Goal: Task Accomplishment & Management: Use online tool/utility

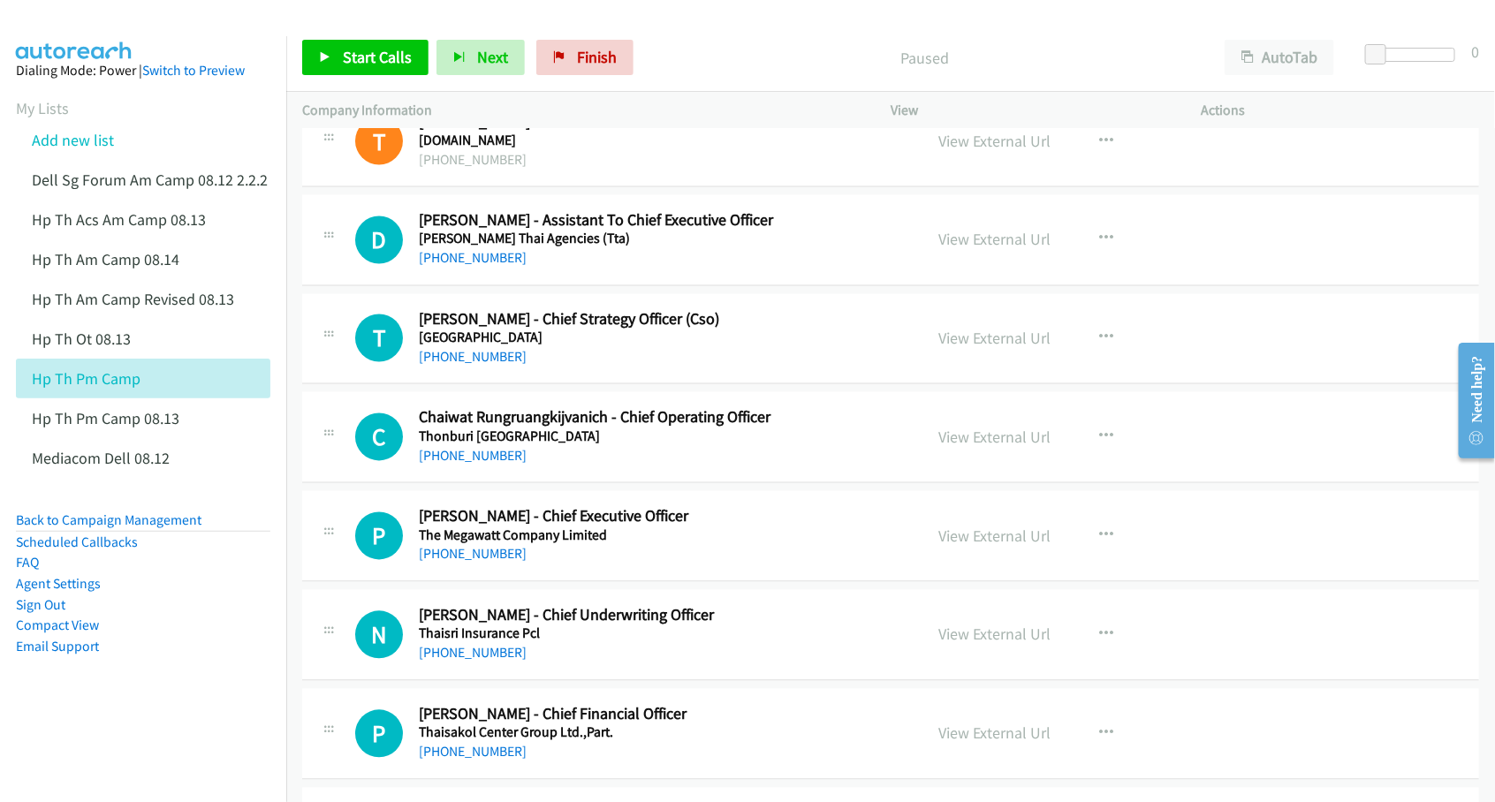
scroll to position [1877, 0]
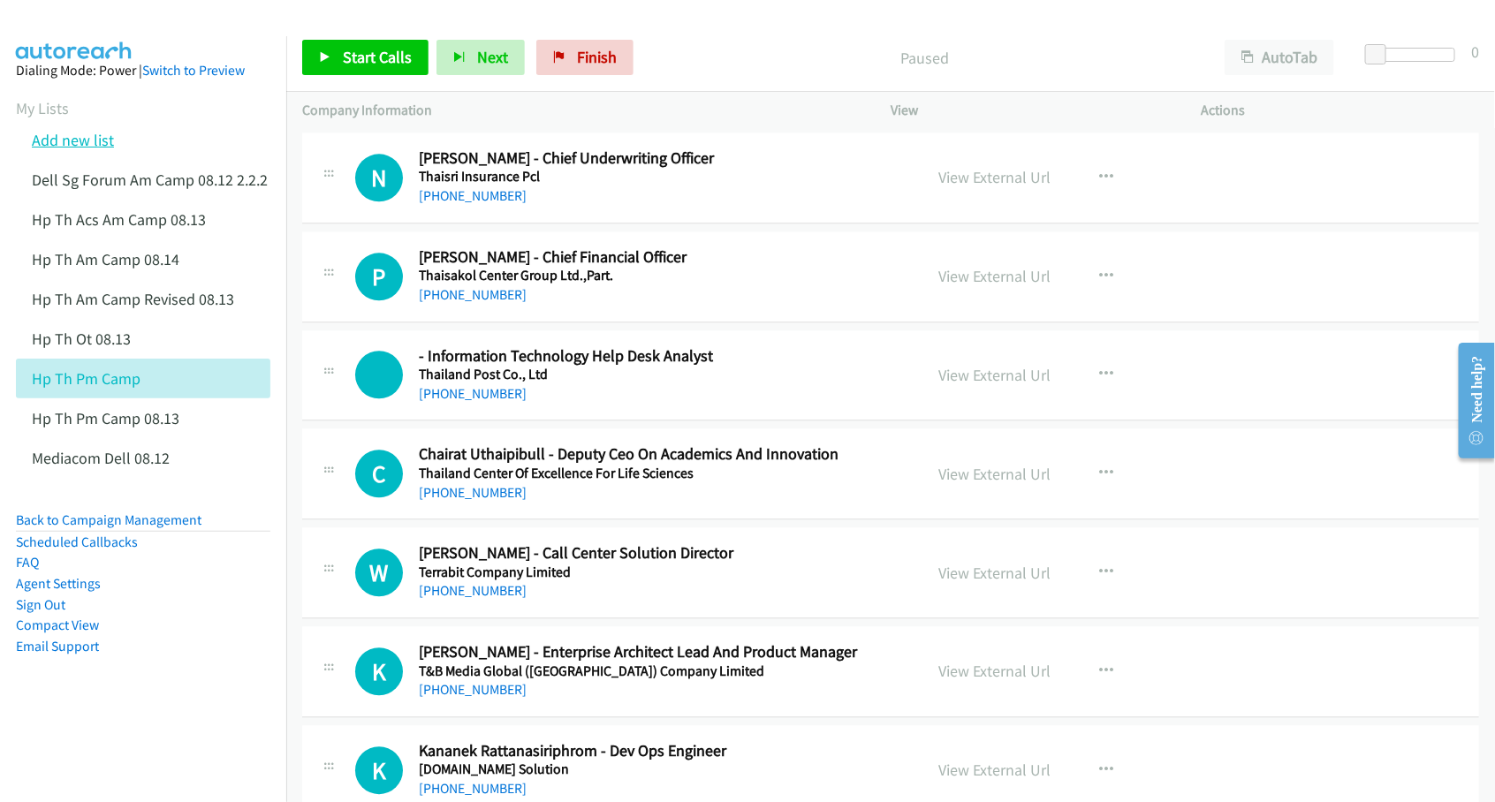
click at [89, 141] on link "Add new list" at bounding box center [73, 140] width 82 height 20
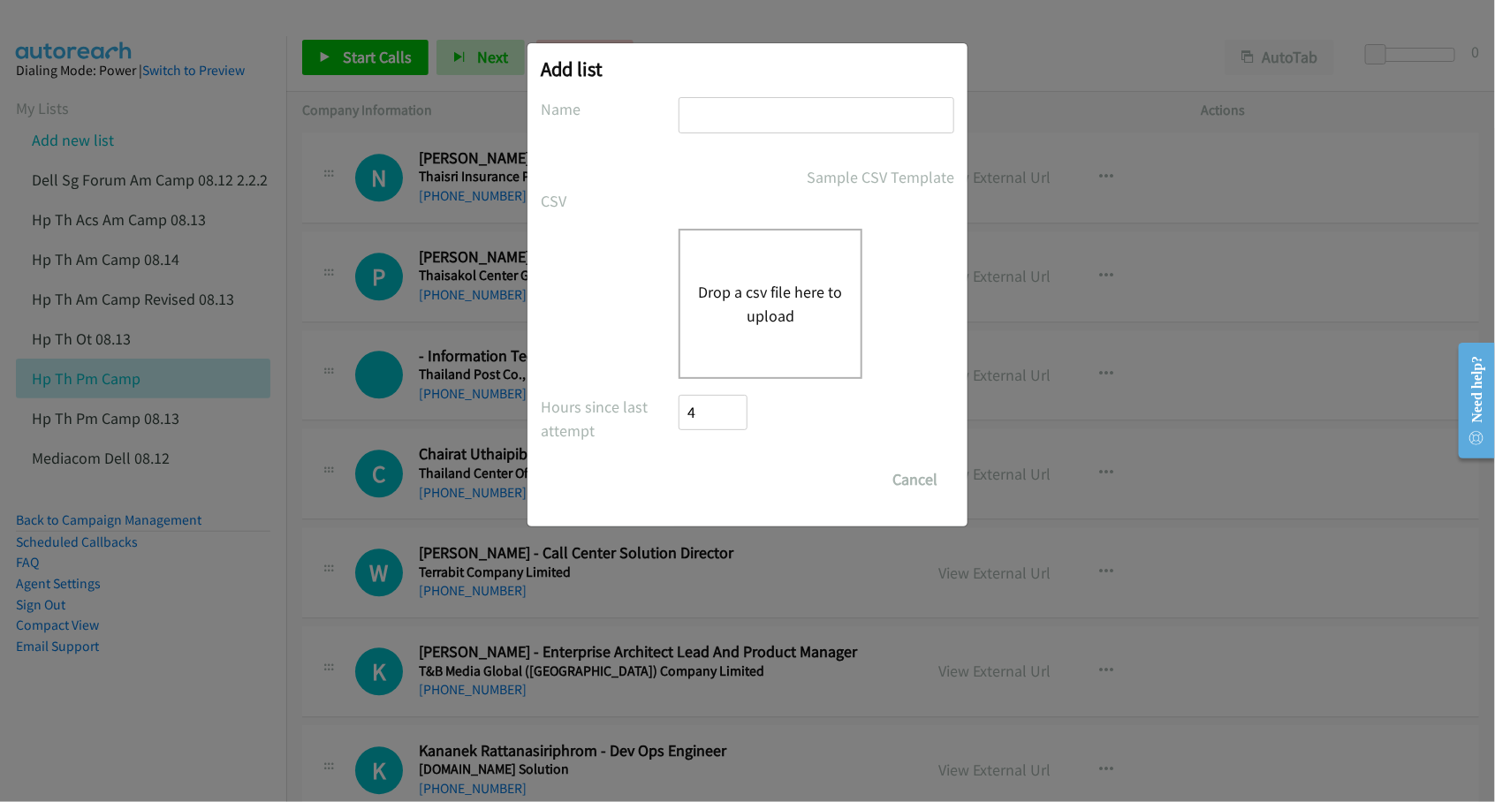
click at [724, 302] on button "Drop a csv file here to upload" at bounding box center [770, 304] width 145 height 48
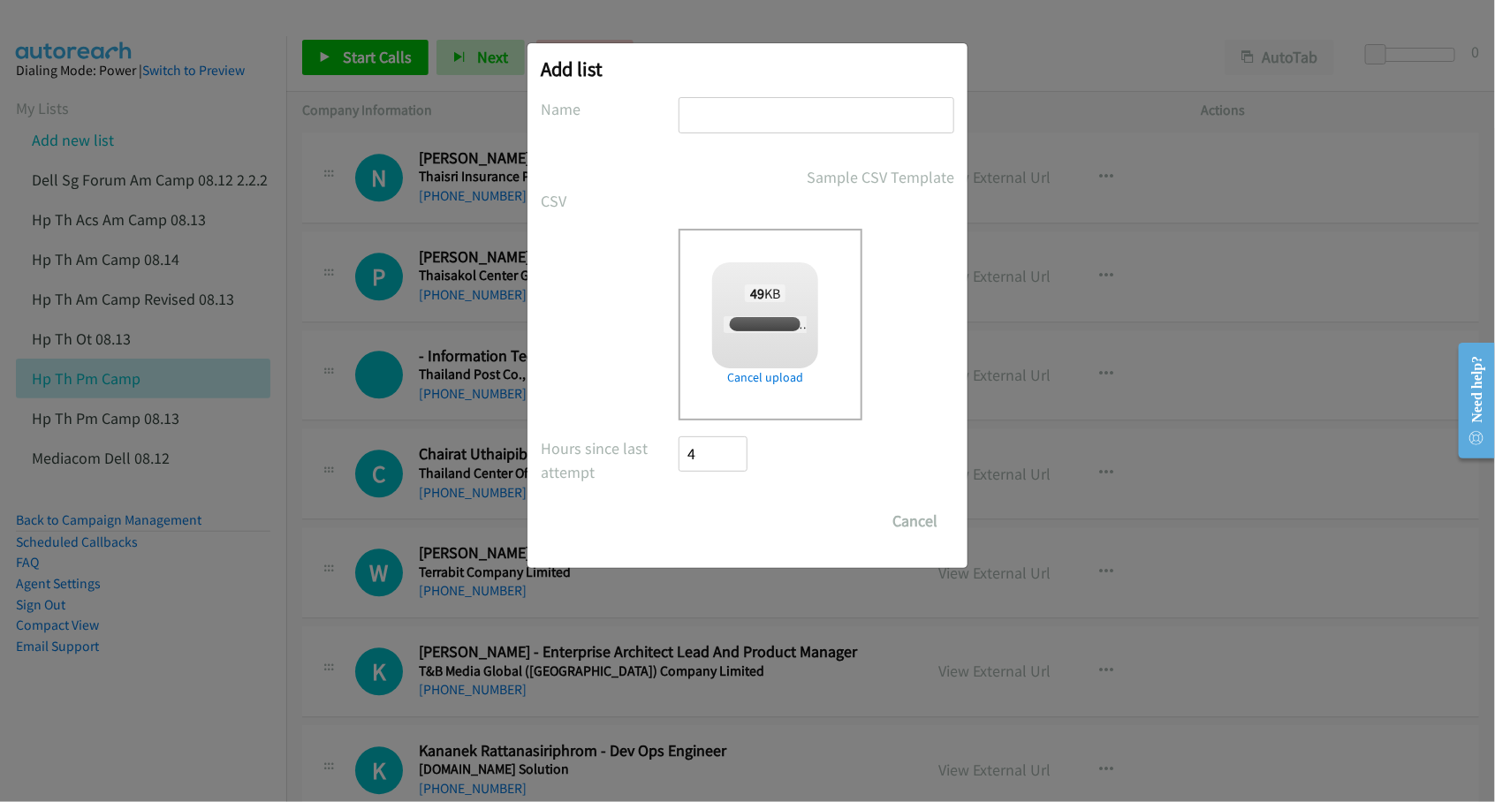
checkbox input "true"
click at [749, 110] on input "text" at bounding box center [817, 115] width 276 height 36
type input "OT Camp 08.14"
click at [726, 523] on input "Save List" at bounding box center [725, 521] width 93 height 35
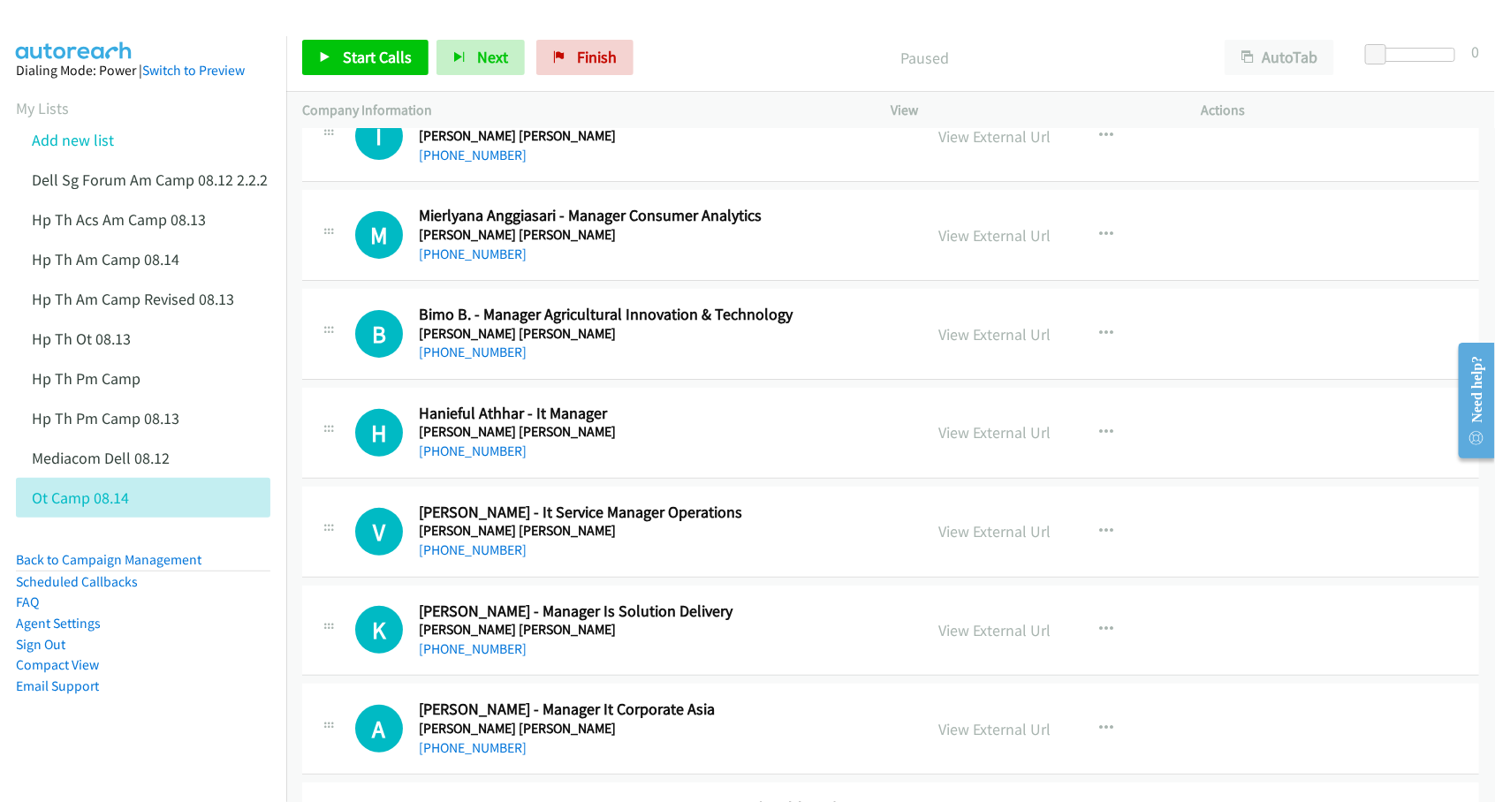
scroll to position [110, 0]
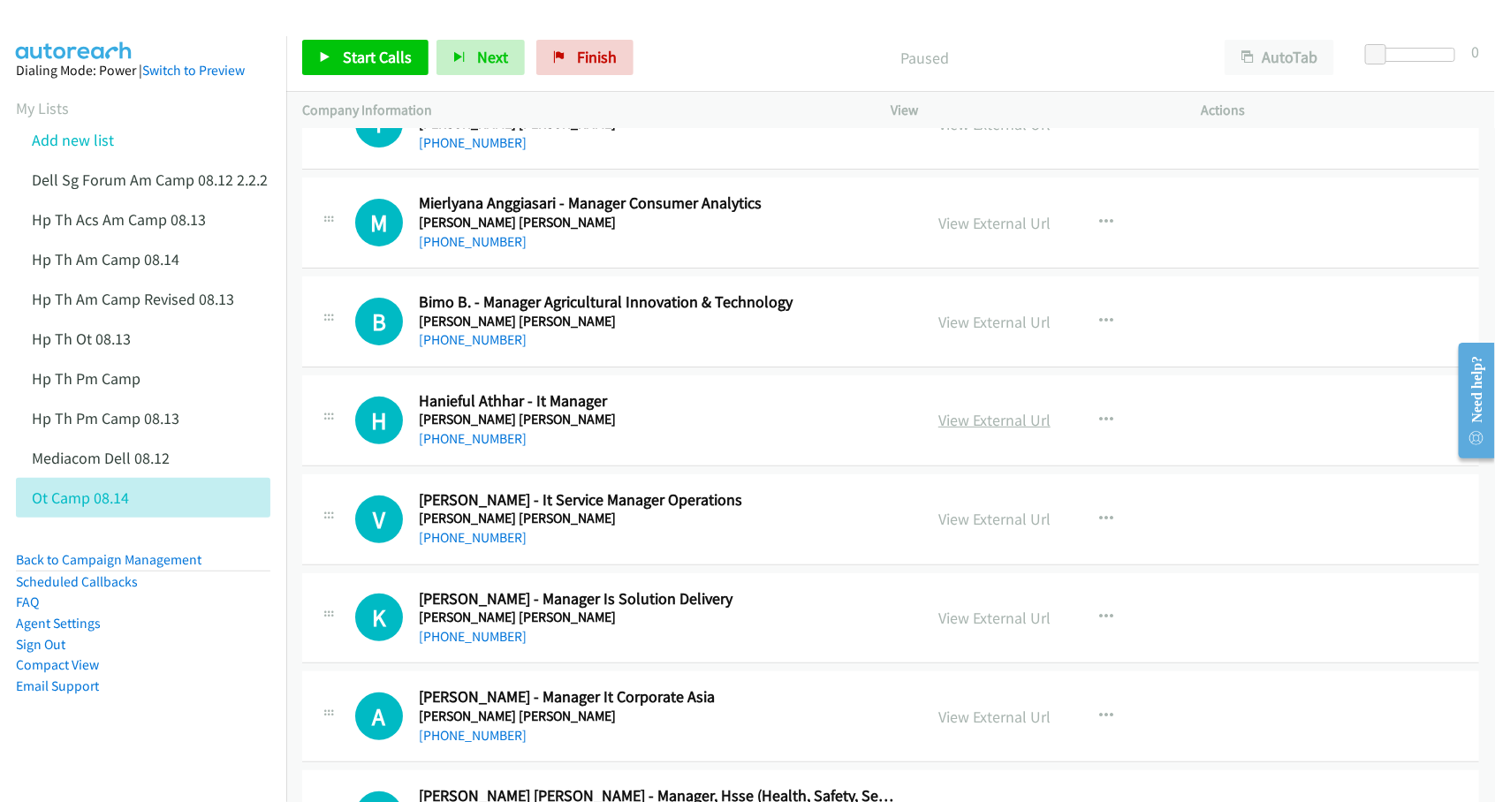
click at [979, 427] on link "View External Url" at bounding box center [994, 420] width 112 height 20
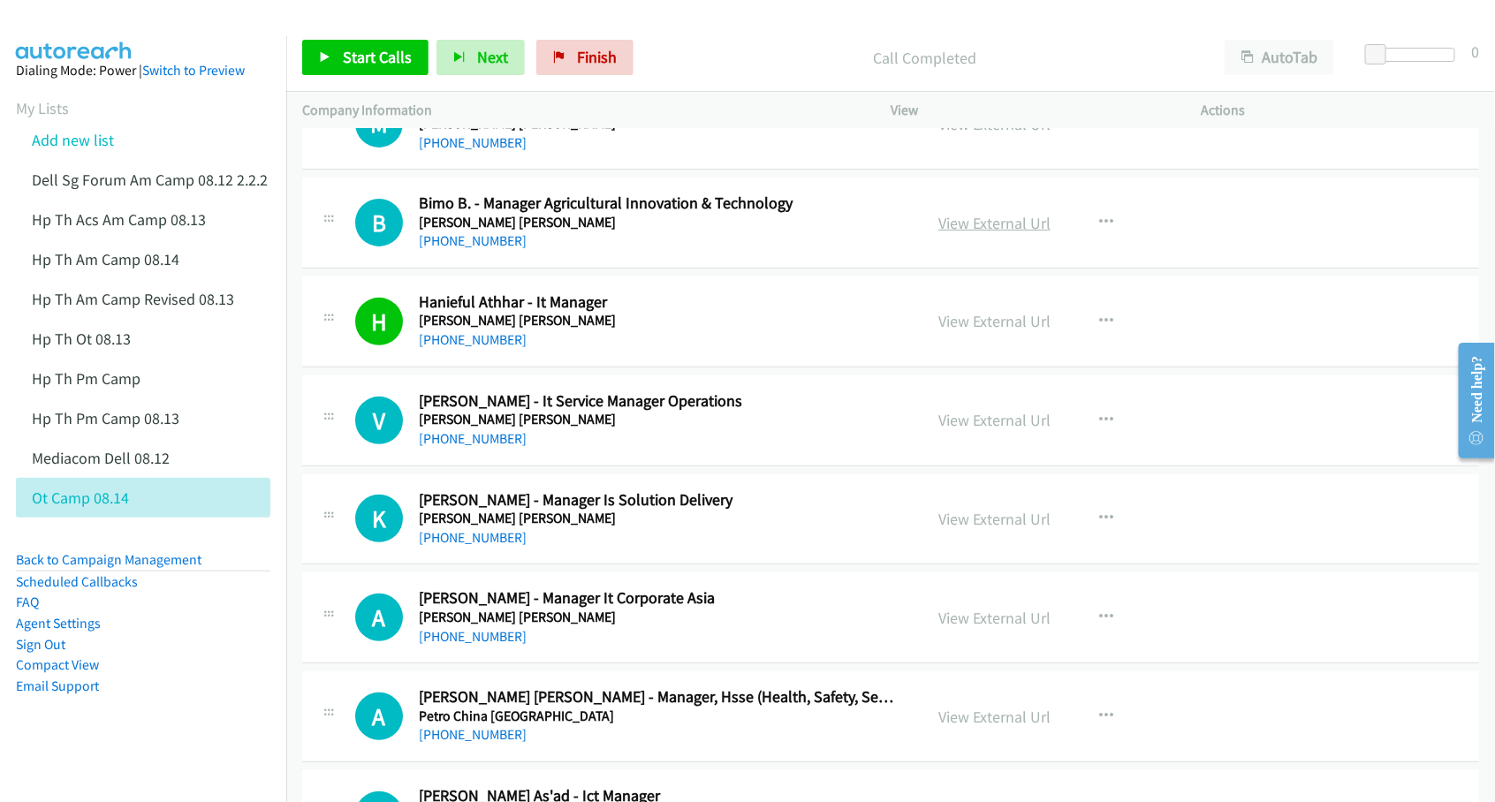
scroll to position [221, 0]
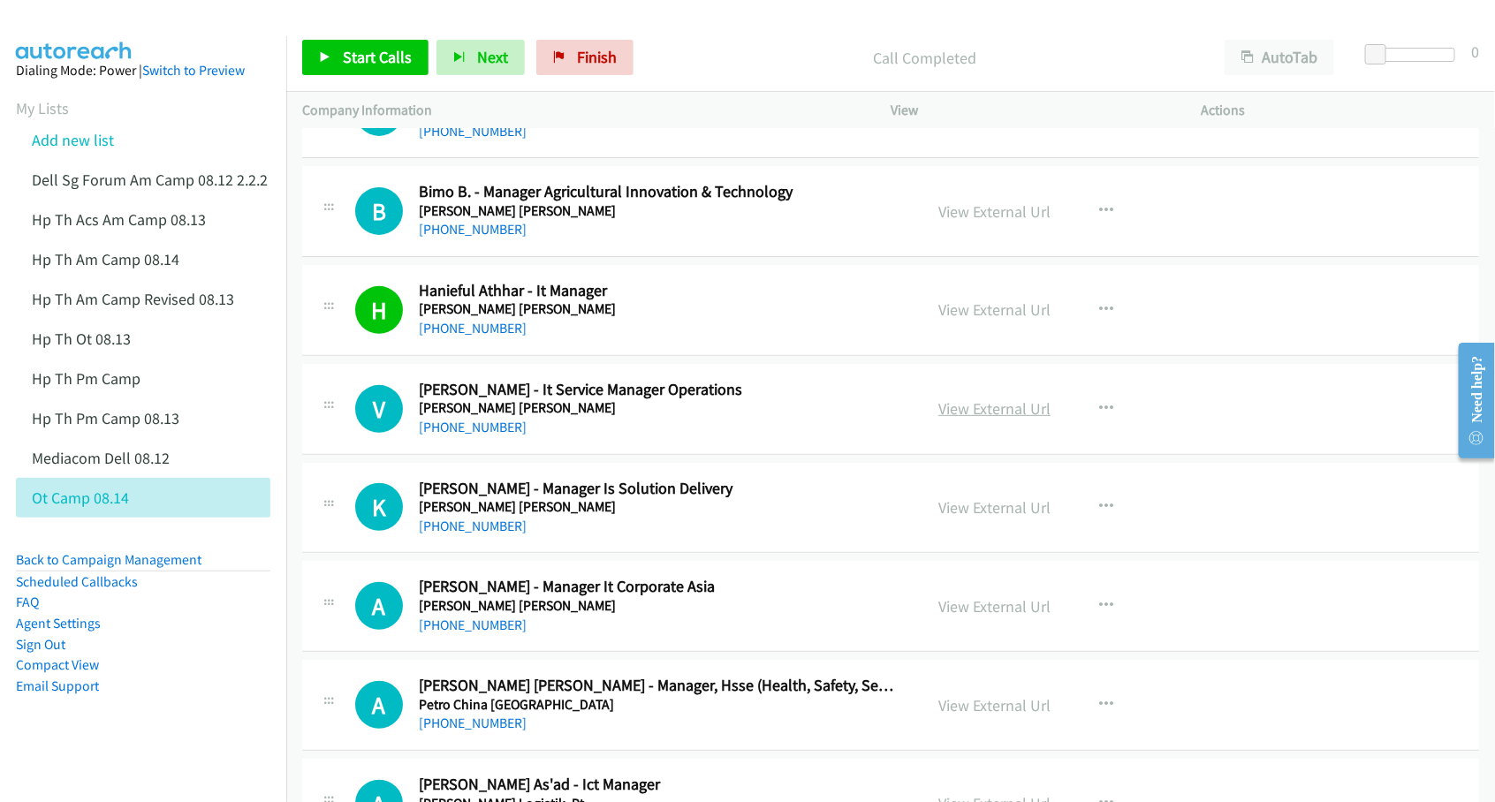
click at [948, 407] on link "View External Url" at bounding box center [994, 408] width 112 height 20
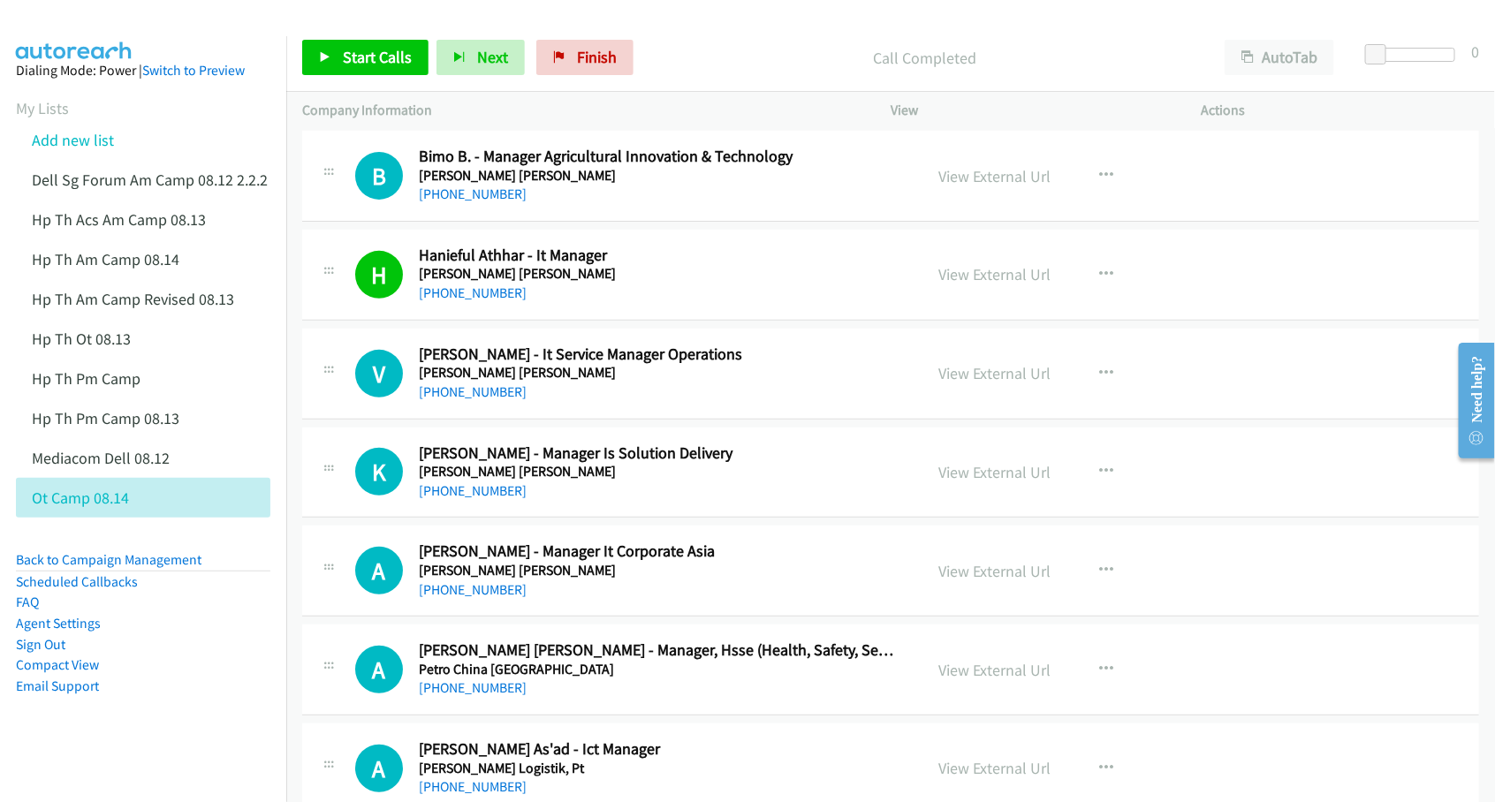
scroll to position [331, 0]
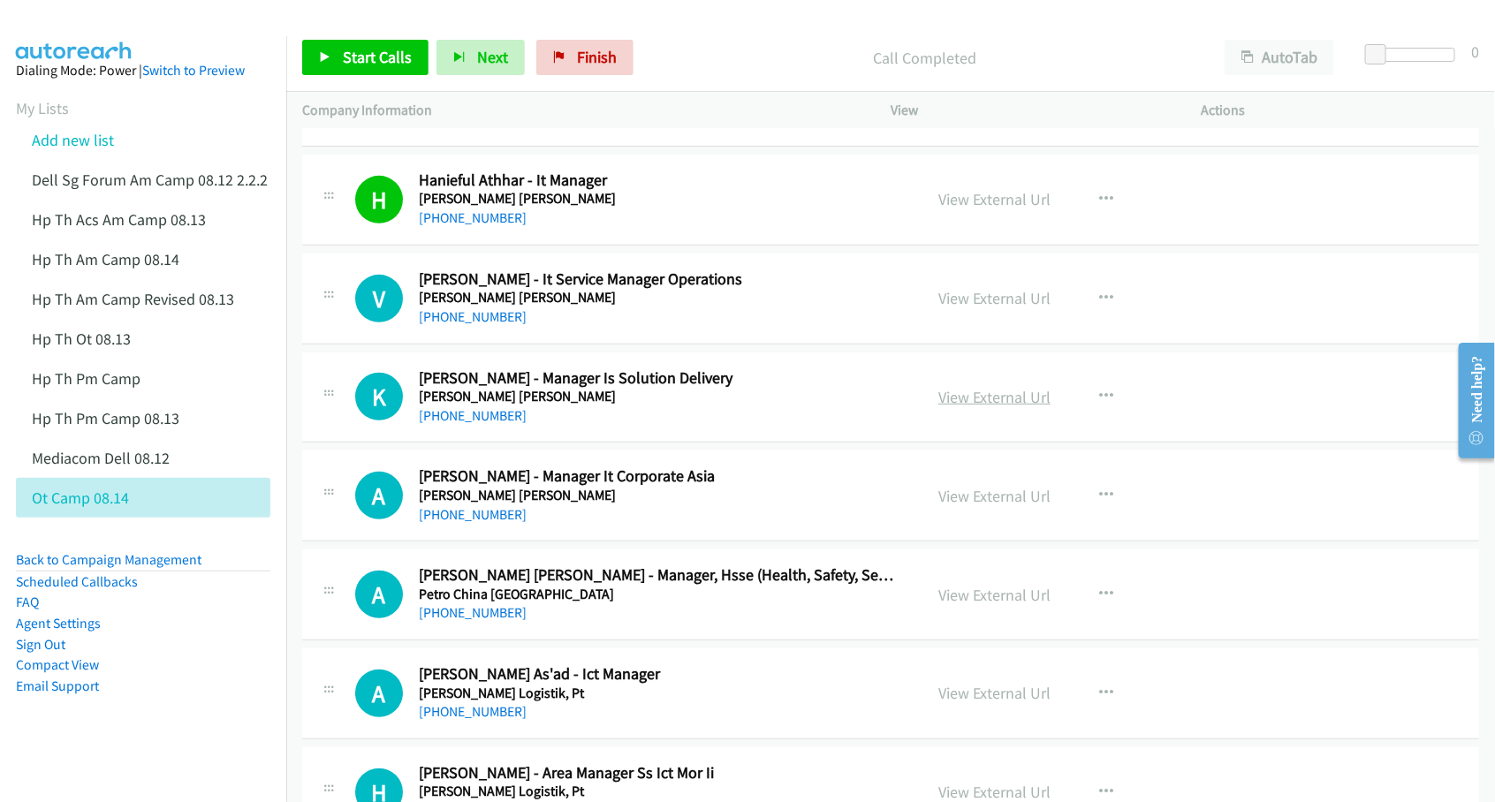
click at [985, 398] on link "View External Url" at bounding box center [994, 397] width 112 height 20
click at [967, 499] on link "View External Url" at bounding box center [994, 496] width 112 height 20
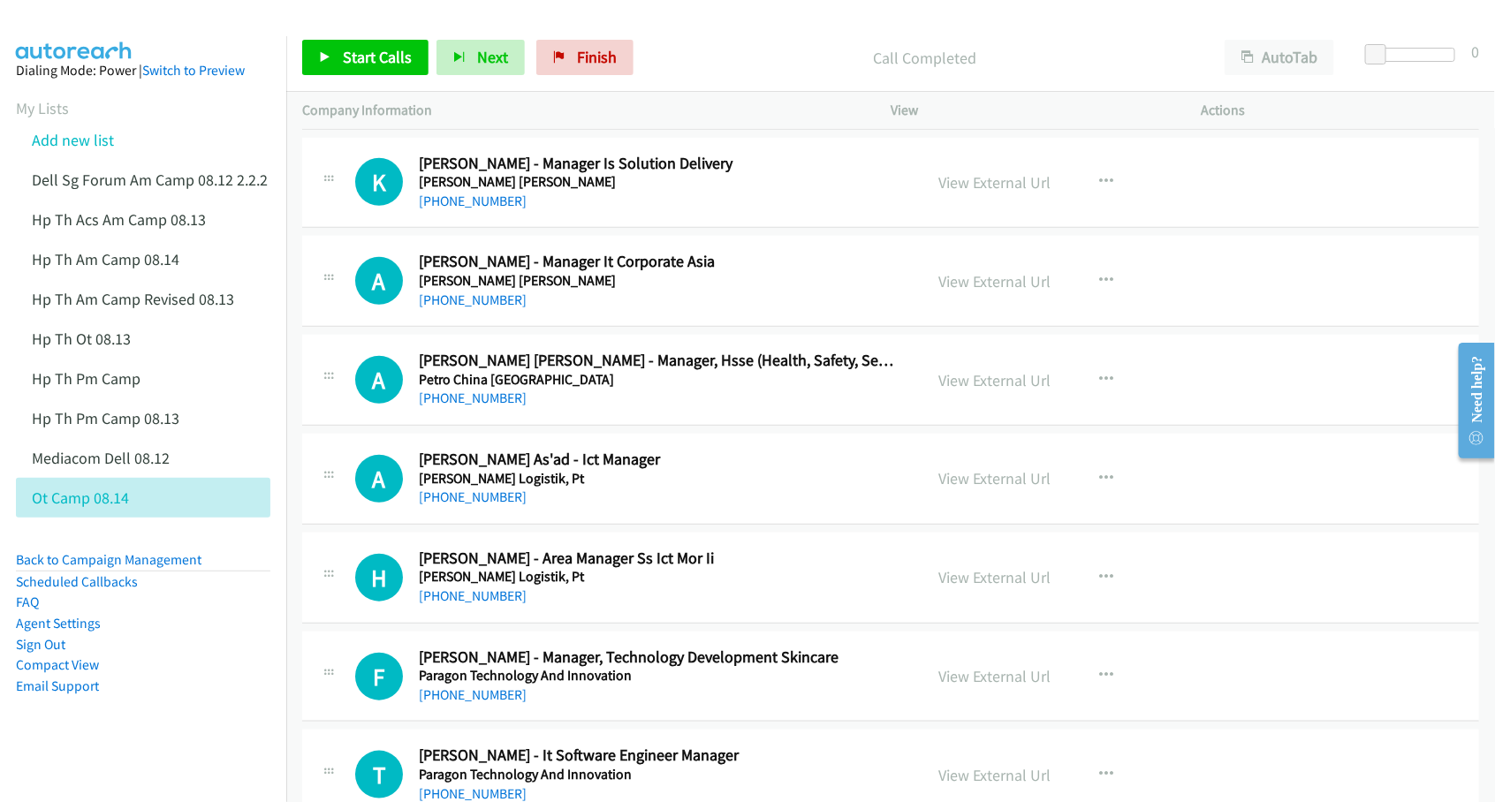
scroll to position [552, 0]
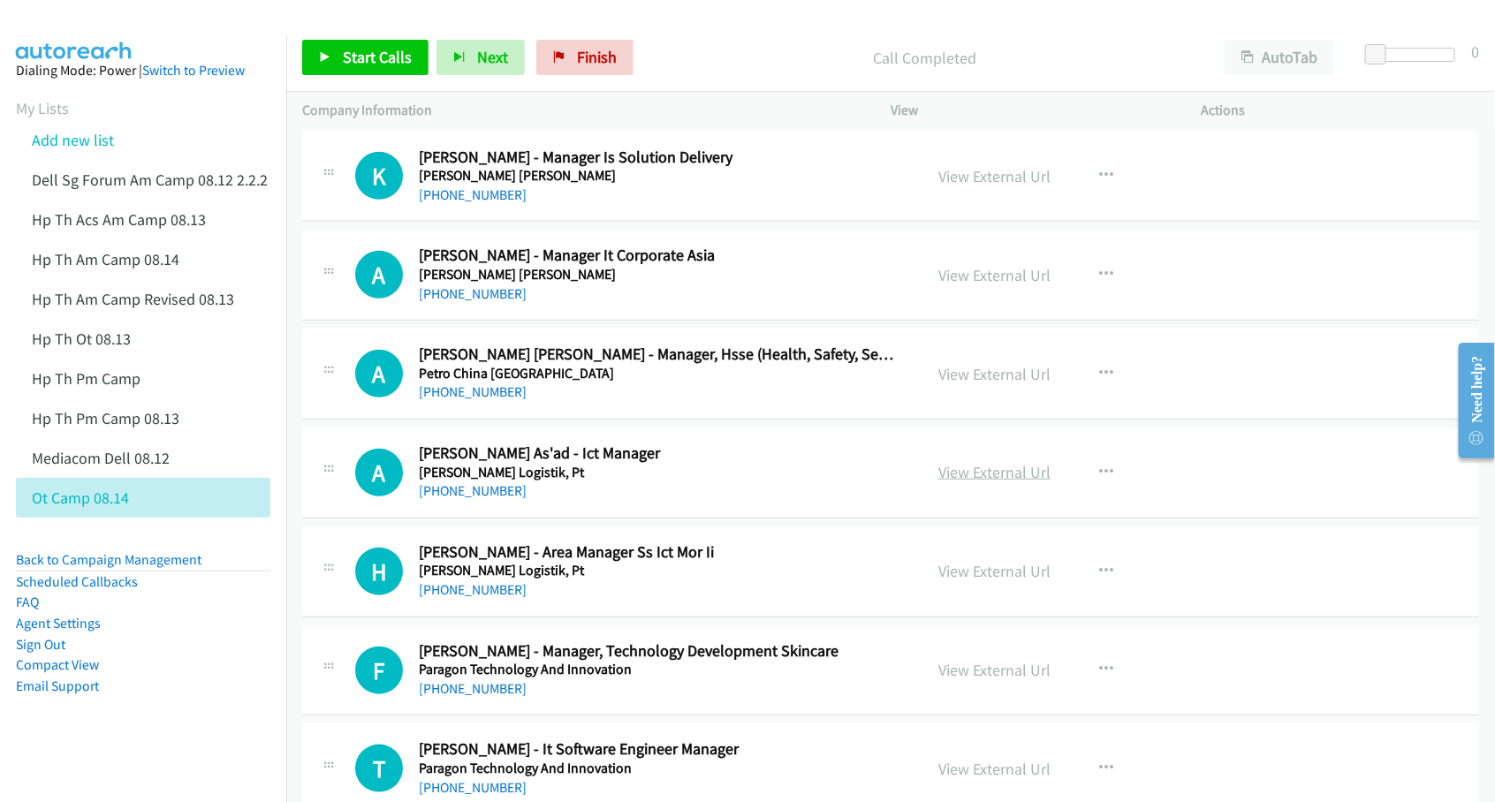
click at [967, 475] on link "View External Url" at bounding box center [994, 472] width 112 height 20
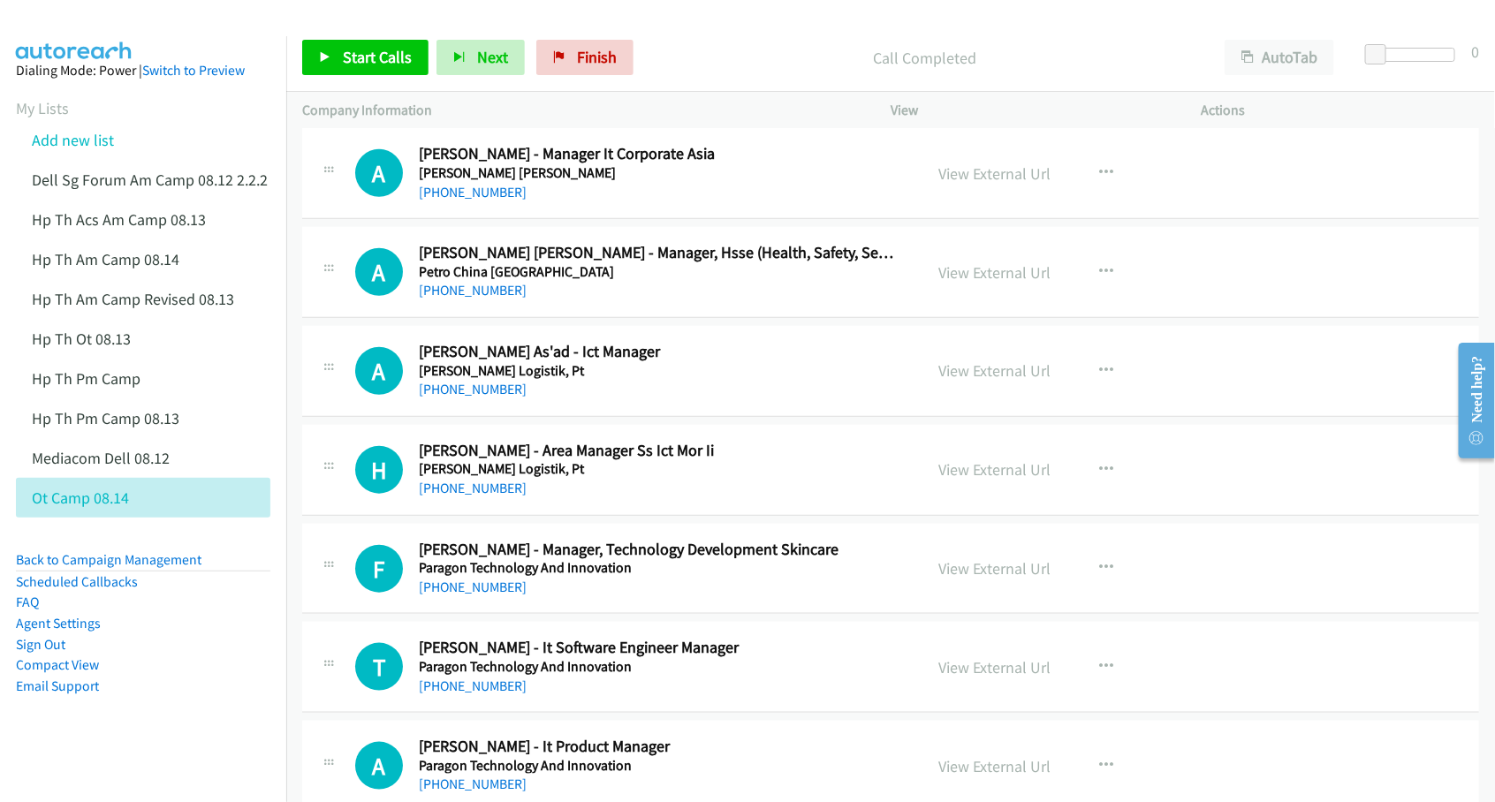
scroll to position [663, 0]
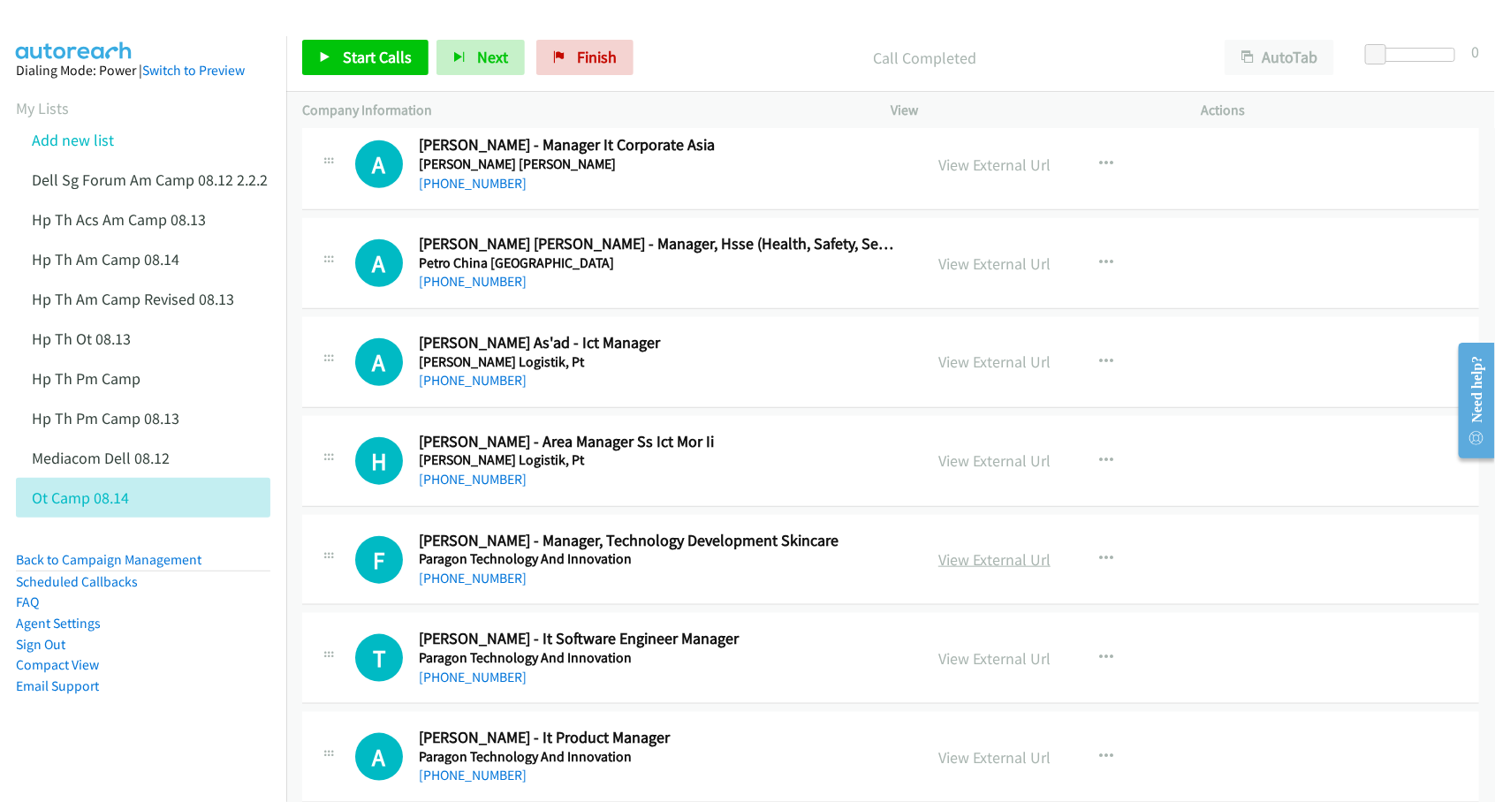
click at [989, 557] on link "View External Url" at bounding box center [994, 560] width 112 height 20
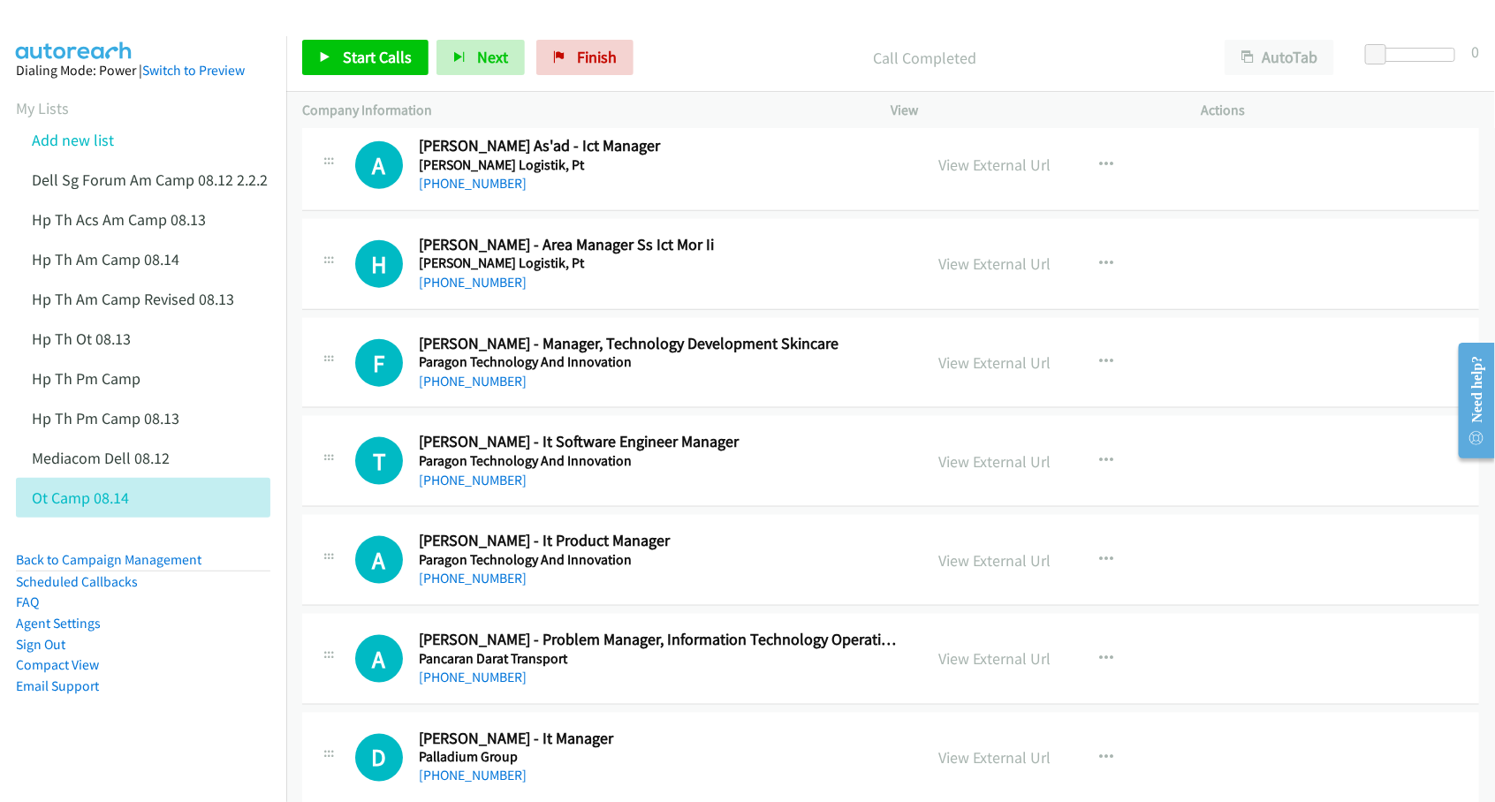
scroll to position [883, 0]
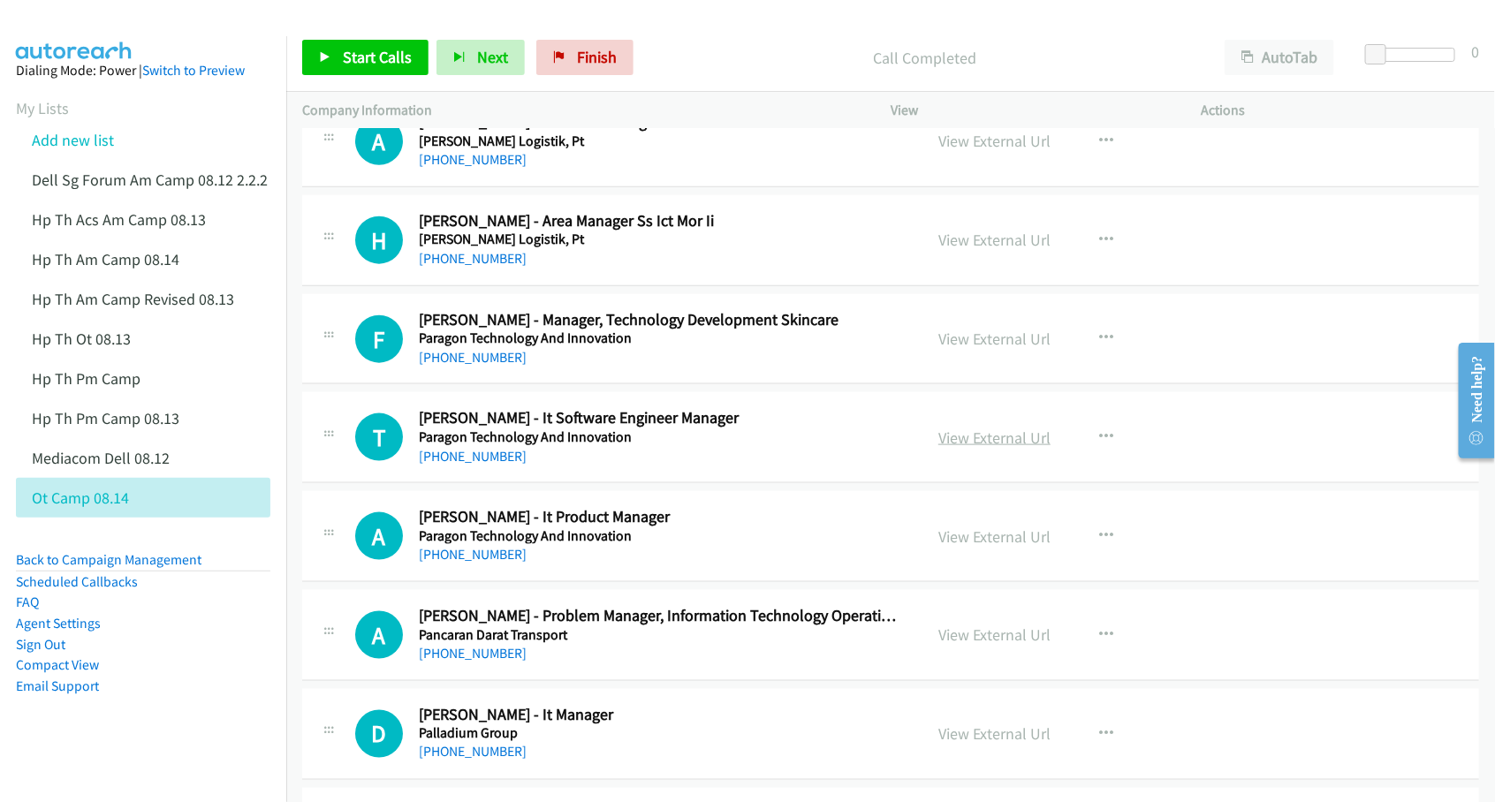
click at [941, 442] on link "View External Url" at bounding box center [994, 438] width 112 height 20
click at [977, 541] on link "View External Url" at bounding box center [994, 537] width 112 height 20
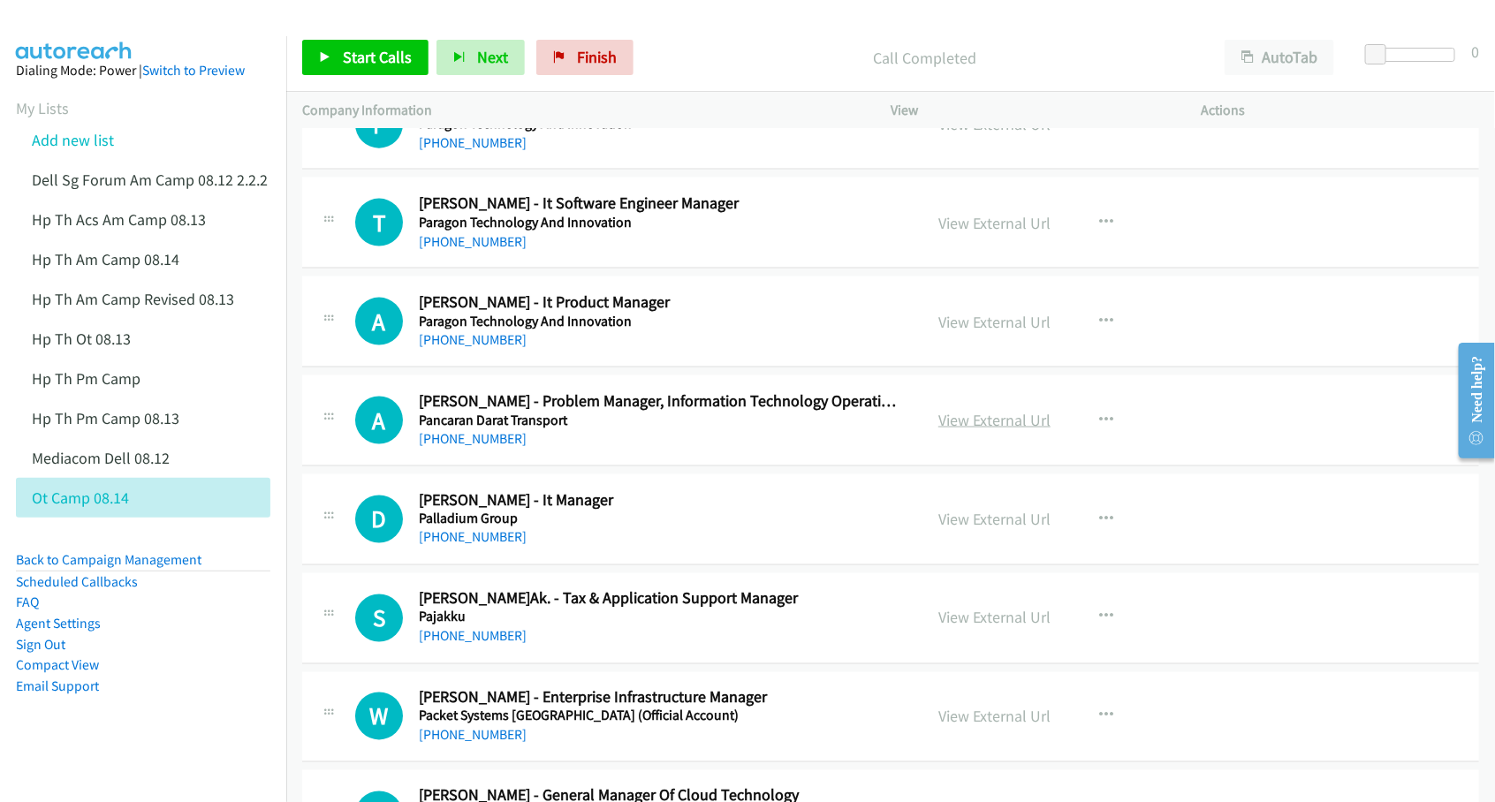
scroll to position [1104, 0]
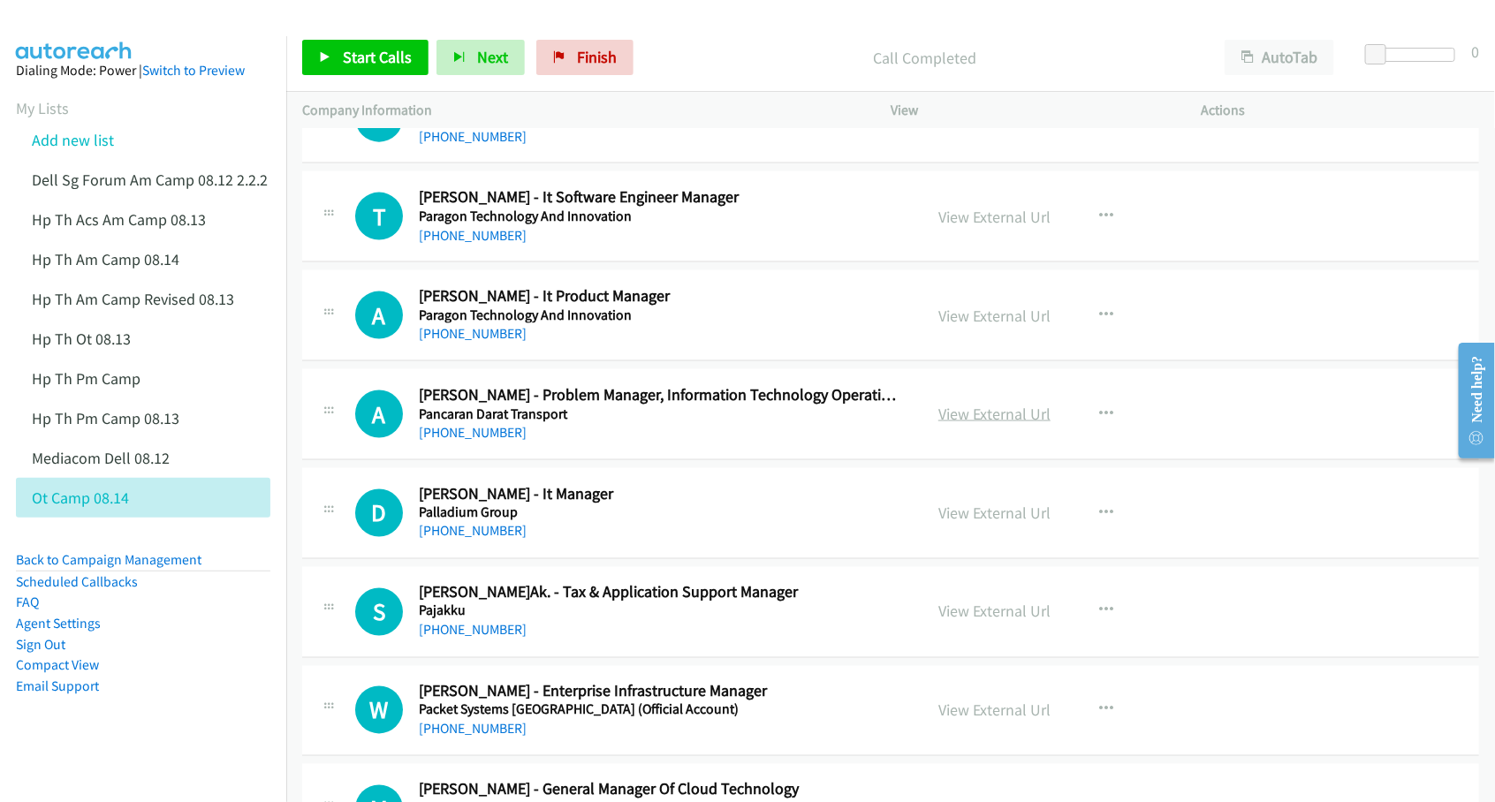
click at [973, 413] on link "View External Url" at bounding box center [994, 414] width 112 height 20
click at [998, 517] on link "View External Url" at bounding box center [994, 513] width 112 height 20
click at [959, 608] on link "View External Url" at bounding box center [994, 612] width 112 height 20
click at [964, 708] on link "View External Url" at bounding box center [994, 711] width 112 height 20
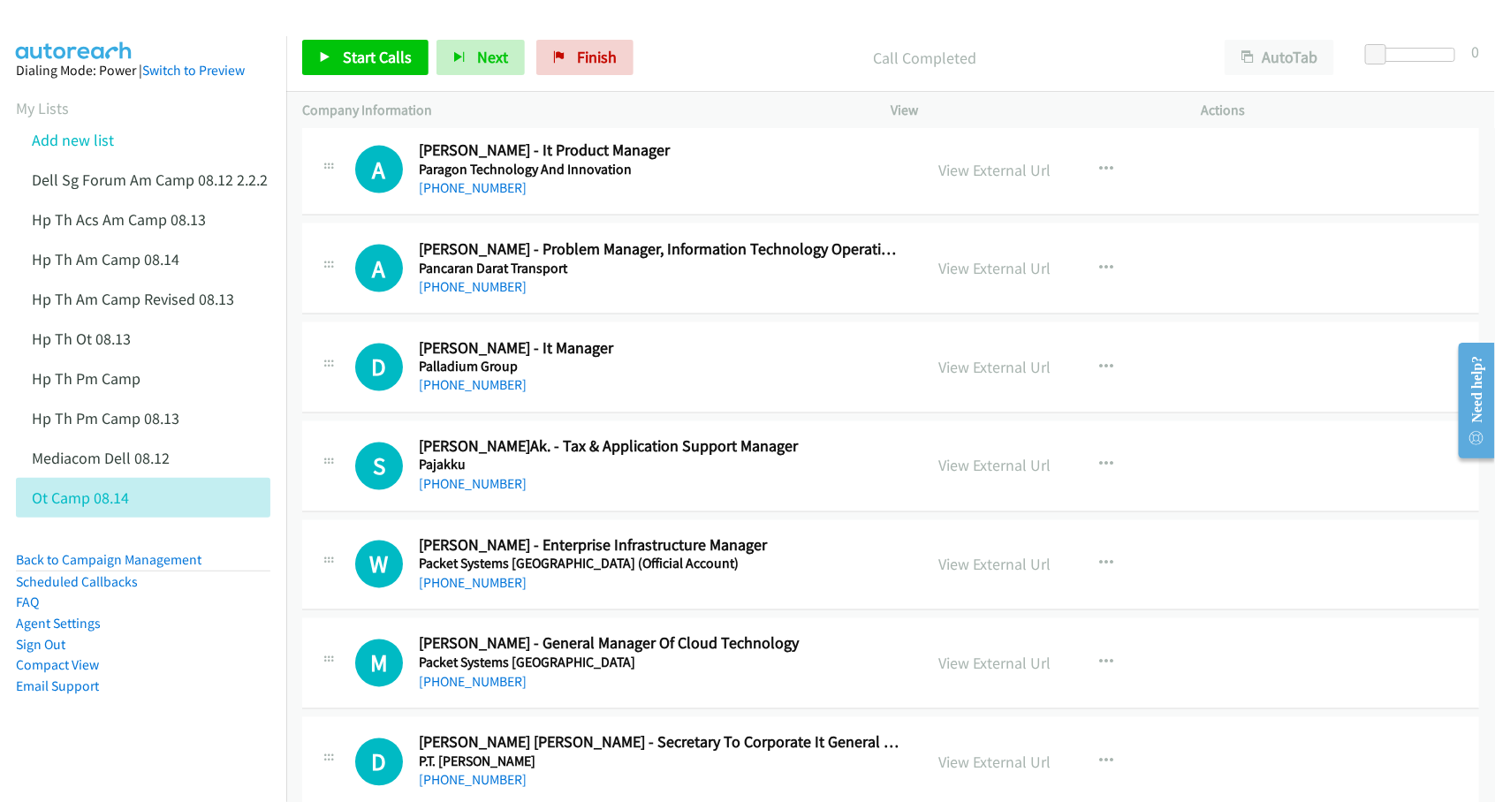
scroll to position [1325, 0]
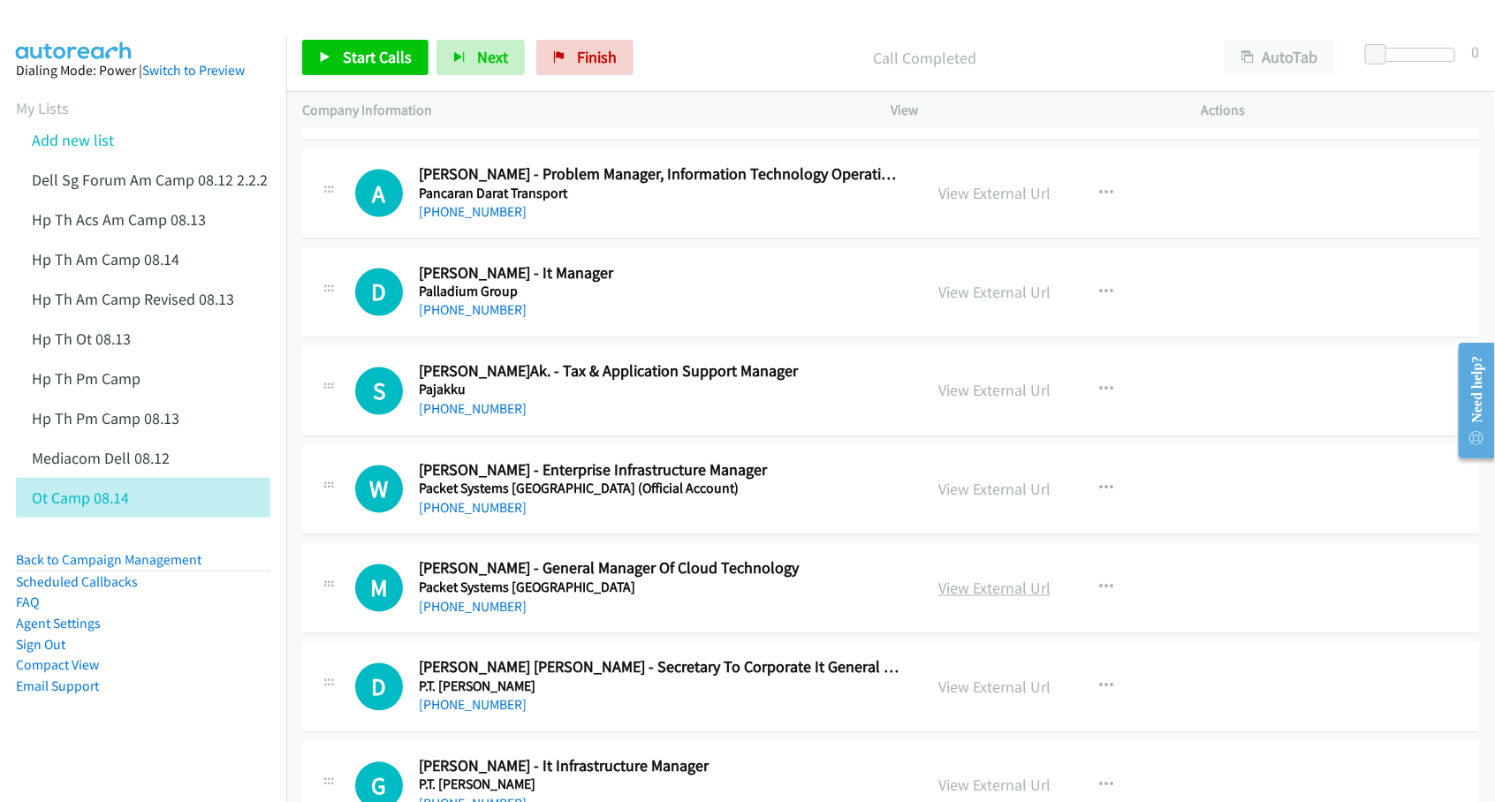
click at [966, 586] on link "View External Url" at bounding box center [994, 589] width 112 height 20
click at [974, 592] on link "View External Url" at bounding box center [994, 589] width 112 height 20
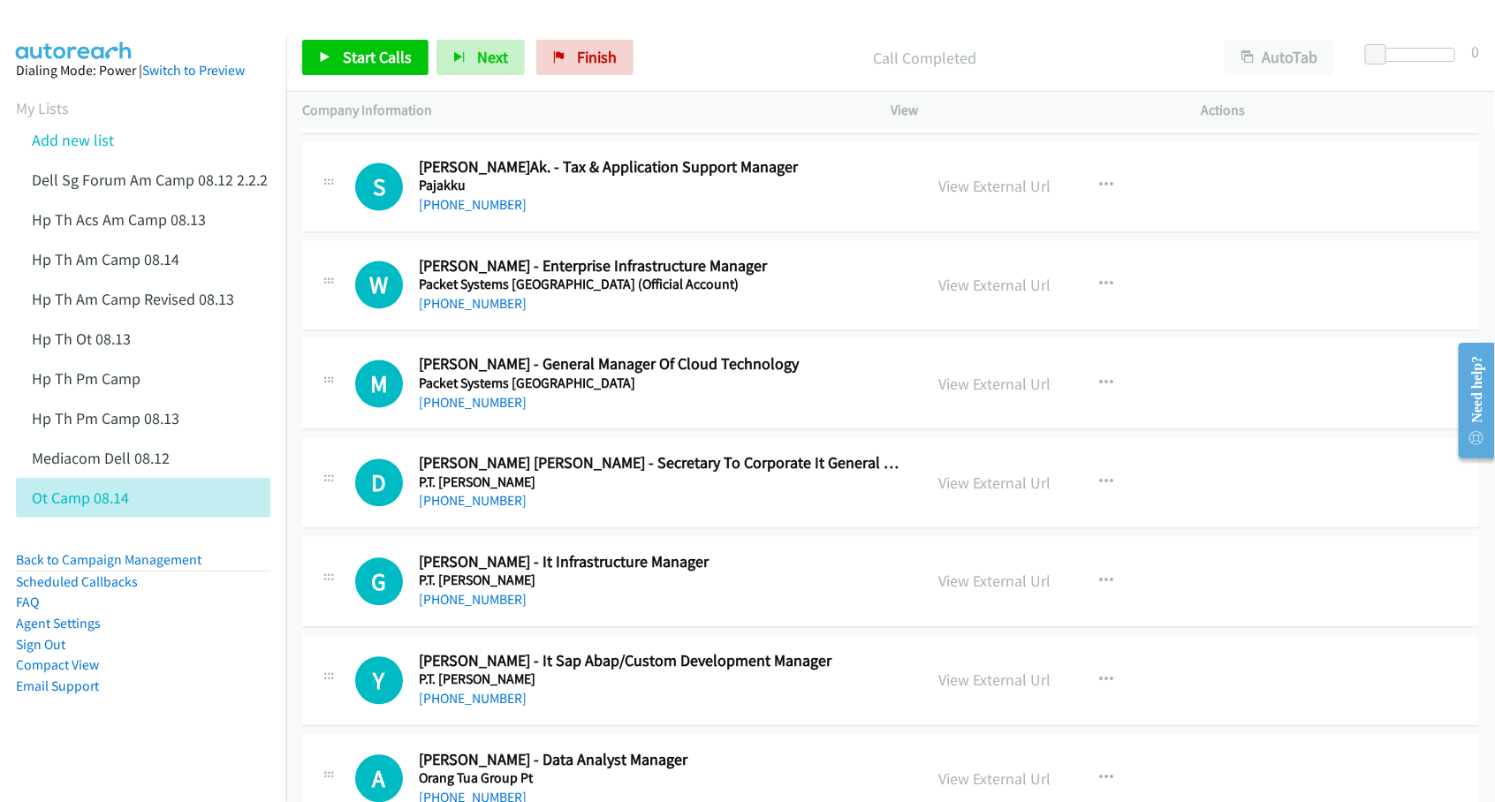
scroll to position [1546, 0]
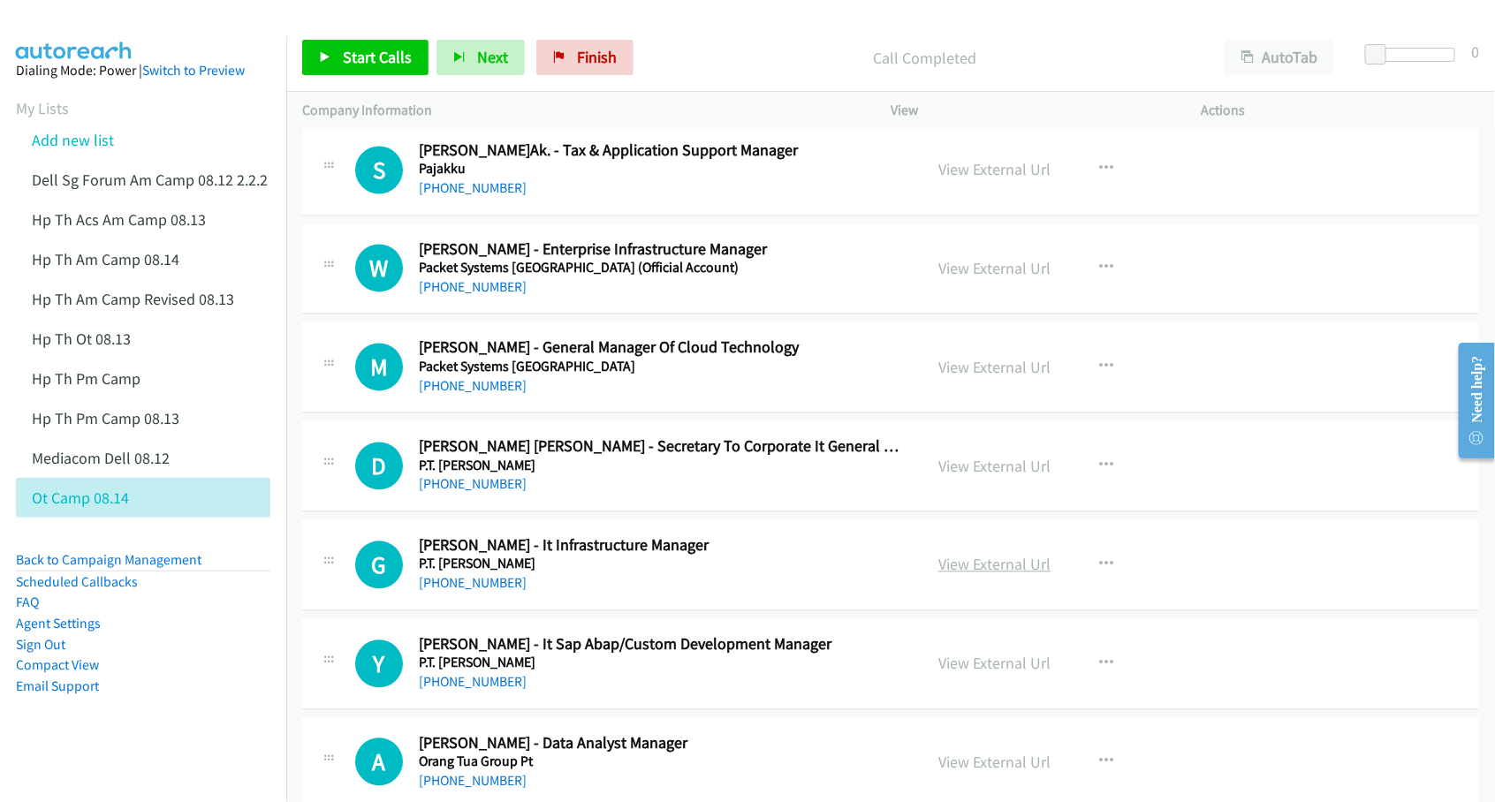
click at [982, 566] on link "View External Url" at bounding box center [994, 565] width 112 height 20
click at [979, 667] on link "View External Url" at bounding box center [994, 664] width 112 height 20
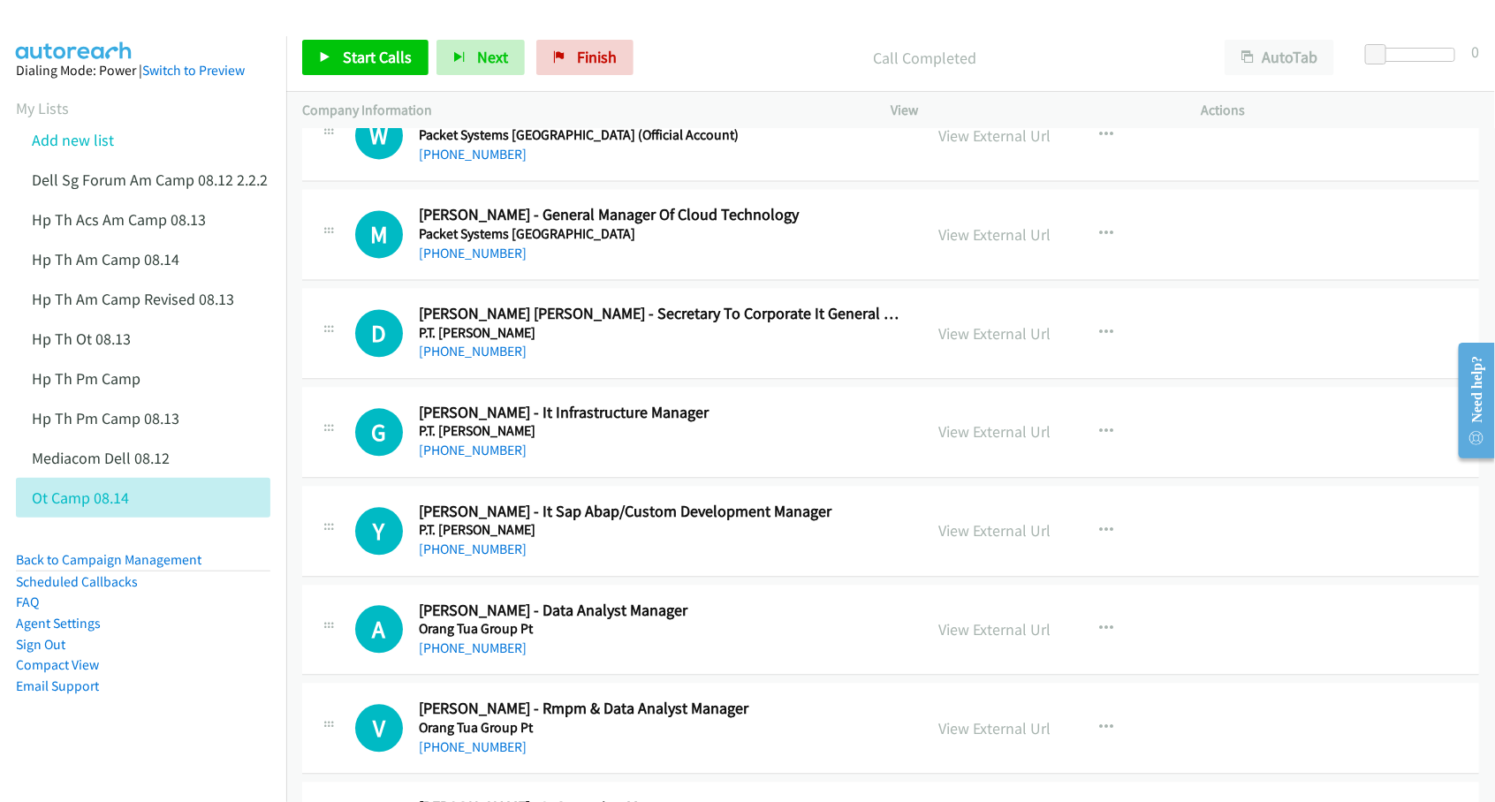
scroll to position [1767, 0]
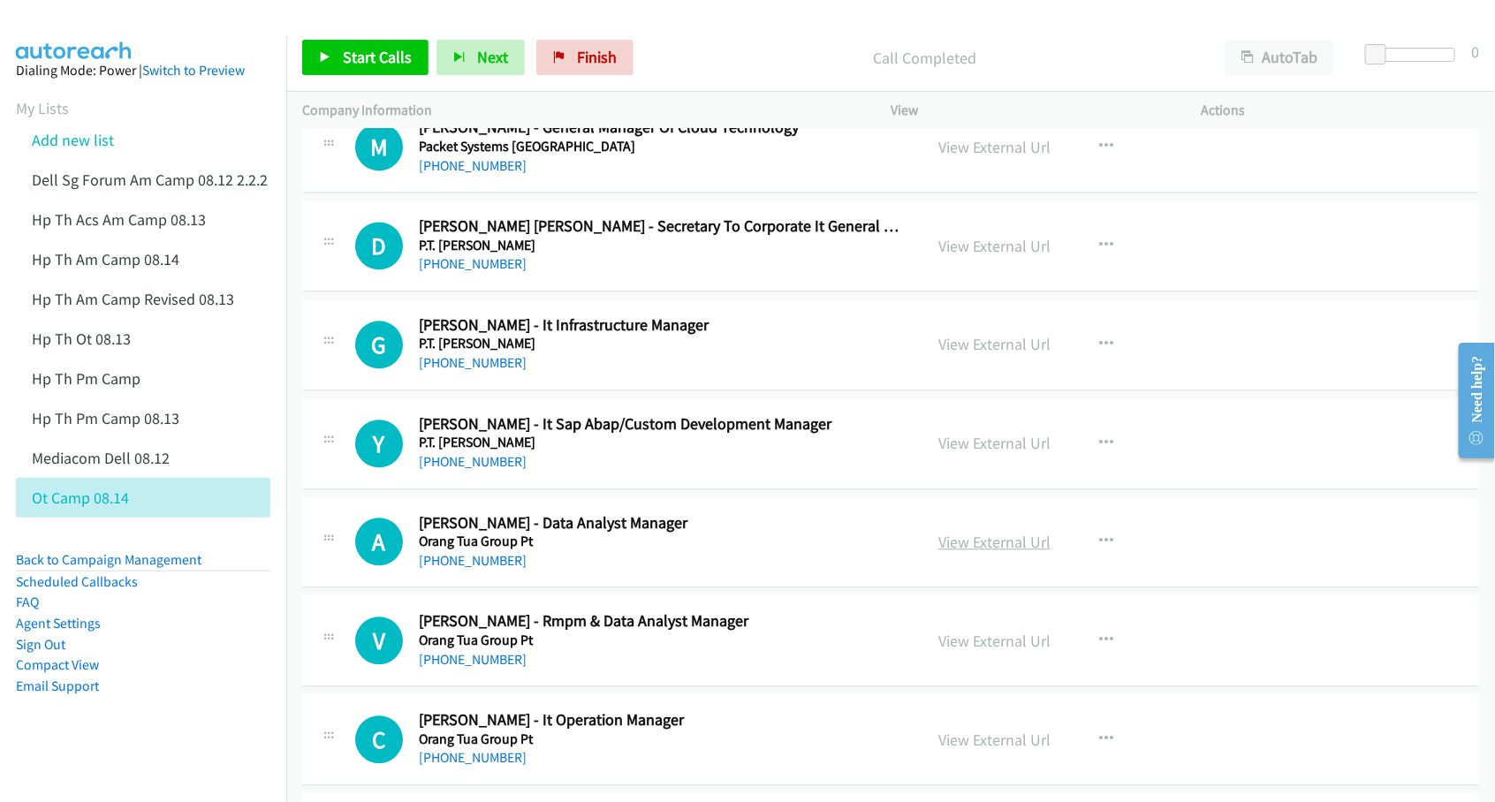
click at [986, 540] on link "View External Url" at bounding box center [994, 542] width 112 height 20
click at [977, 647] on link "View External Url" at bounding box center [994, 641] width 112 height 20
click at [977, 739] on link "View External Url" at bounding box center [994, 740] width 112 height 20
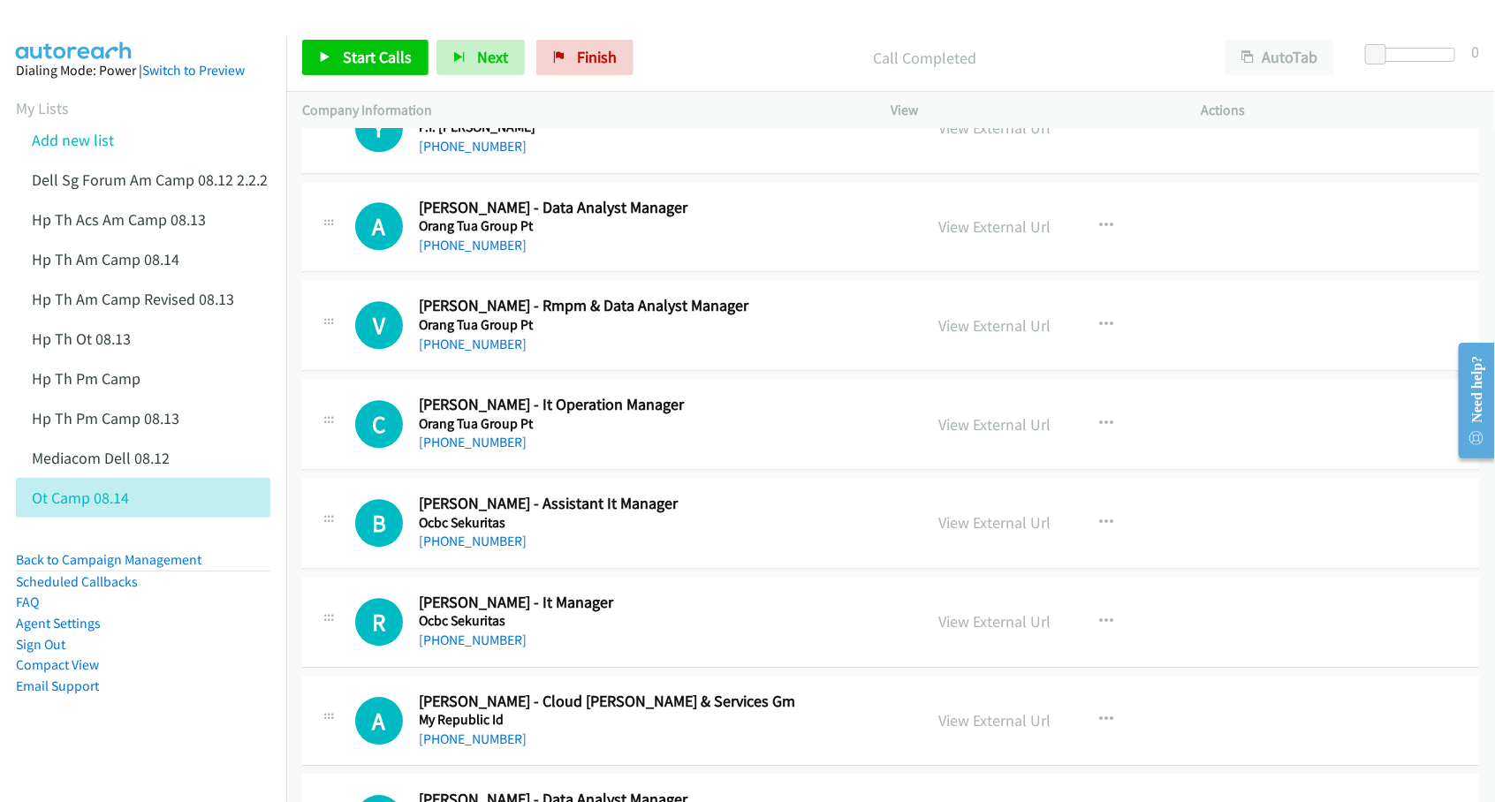
scroll to position [2098, 0]
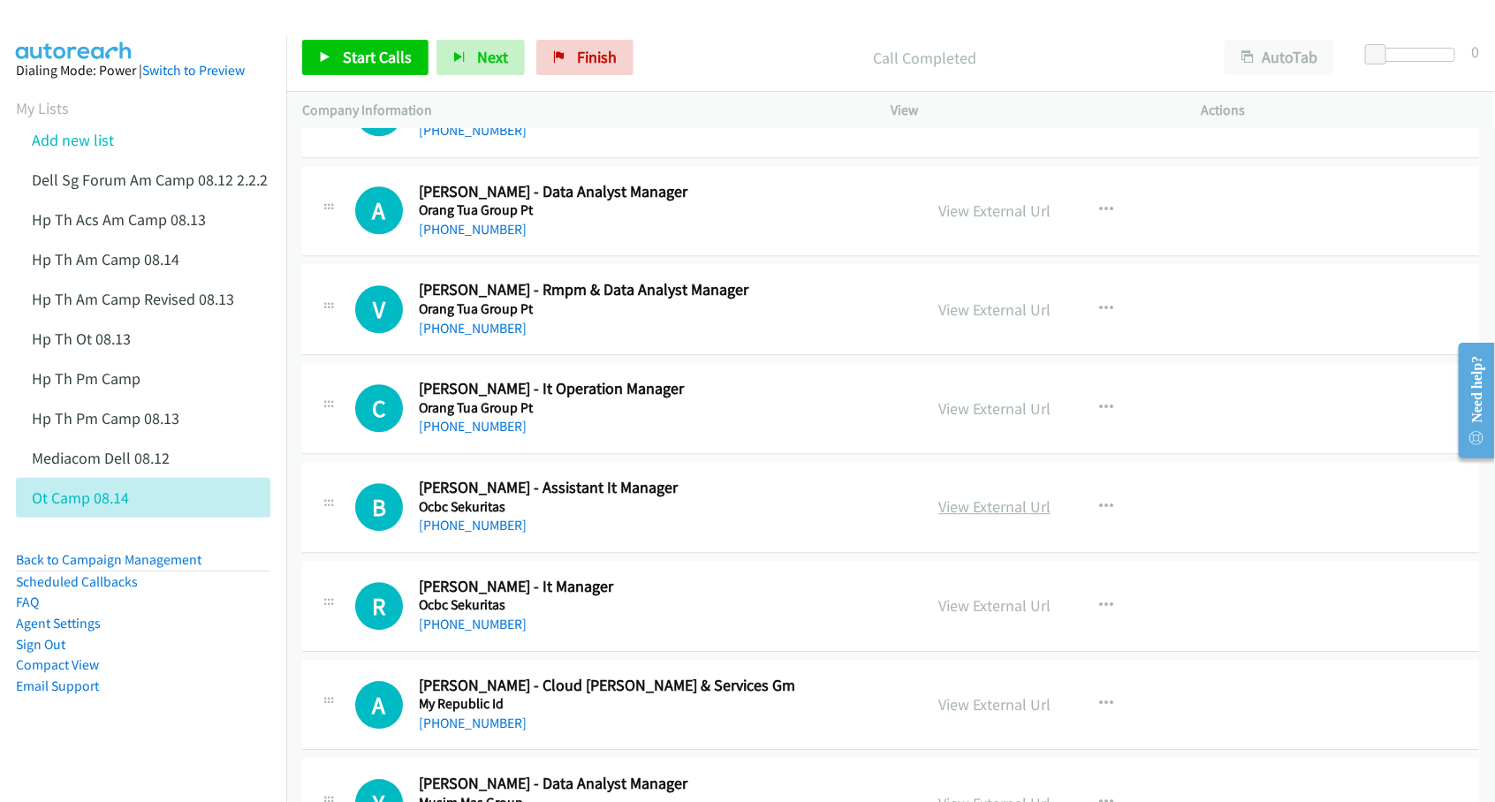
click at [973, 511] on link "View External Url" at bounding box center [994, 507] width 112 height 20
click at [967, 614] on link "View External Url" at bounding box center [994, 605] width 112 height 20
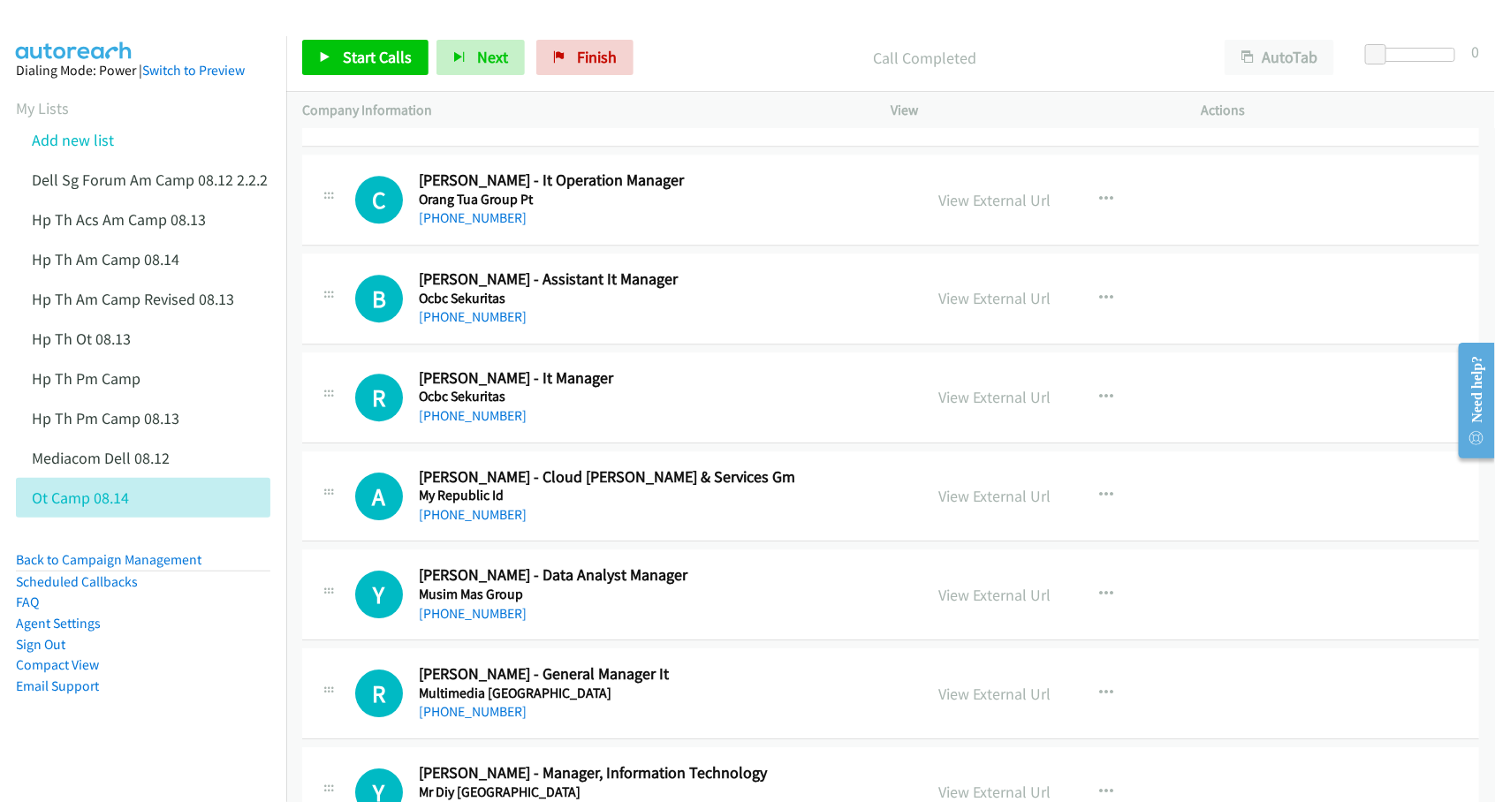
scroll to position [2319, 0]
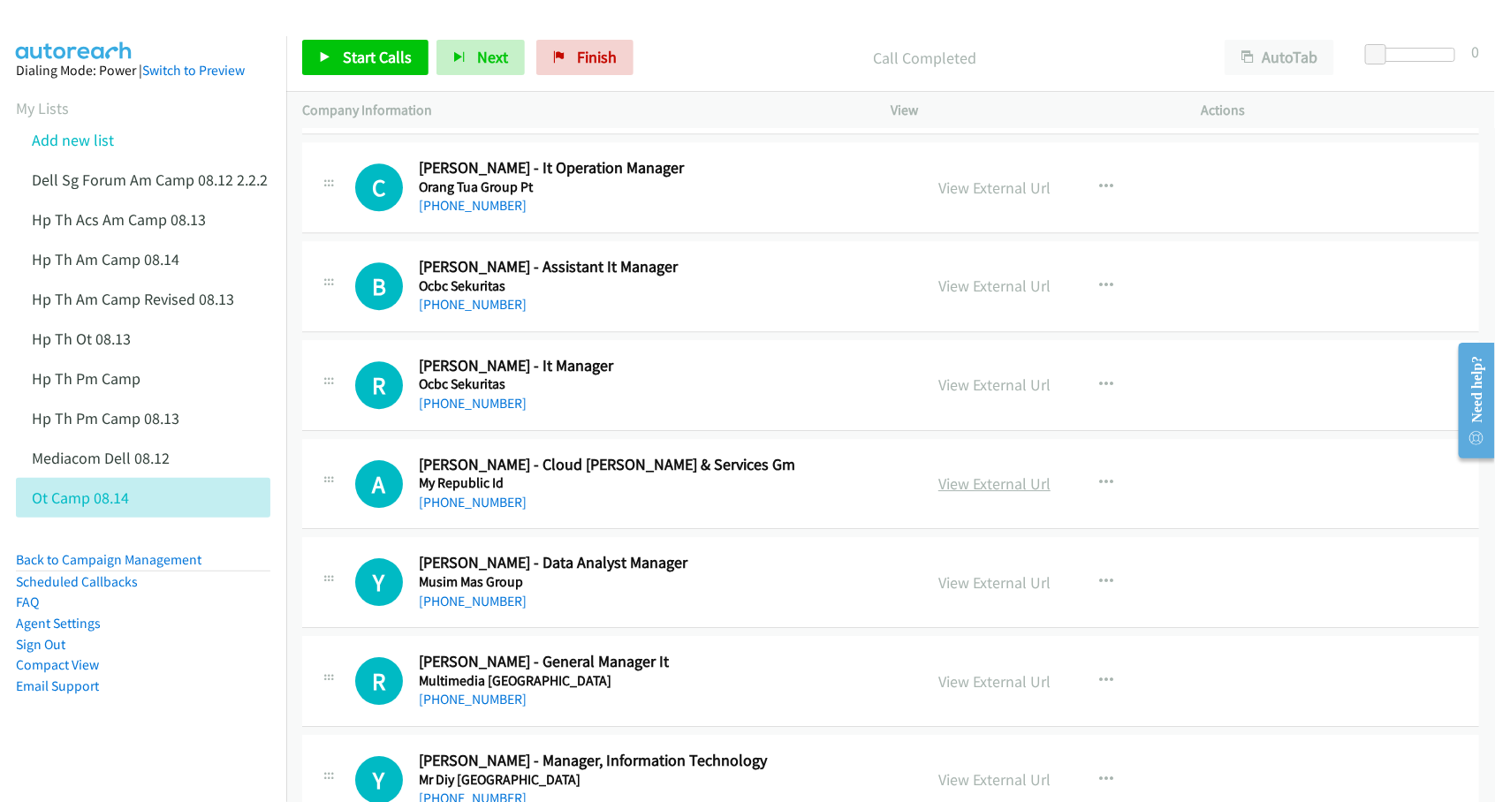
click at [995, 482] on link "View External Url" at bounding box center [994, 484] width 112 height 20
click at [990, 580] on link "View External Url" at bounding box center [994, 582] width 112 height 20
click at [979, 687] on link "View External Url" at bounding box center [994, 681] width 112 height 20
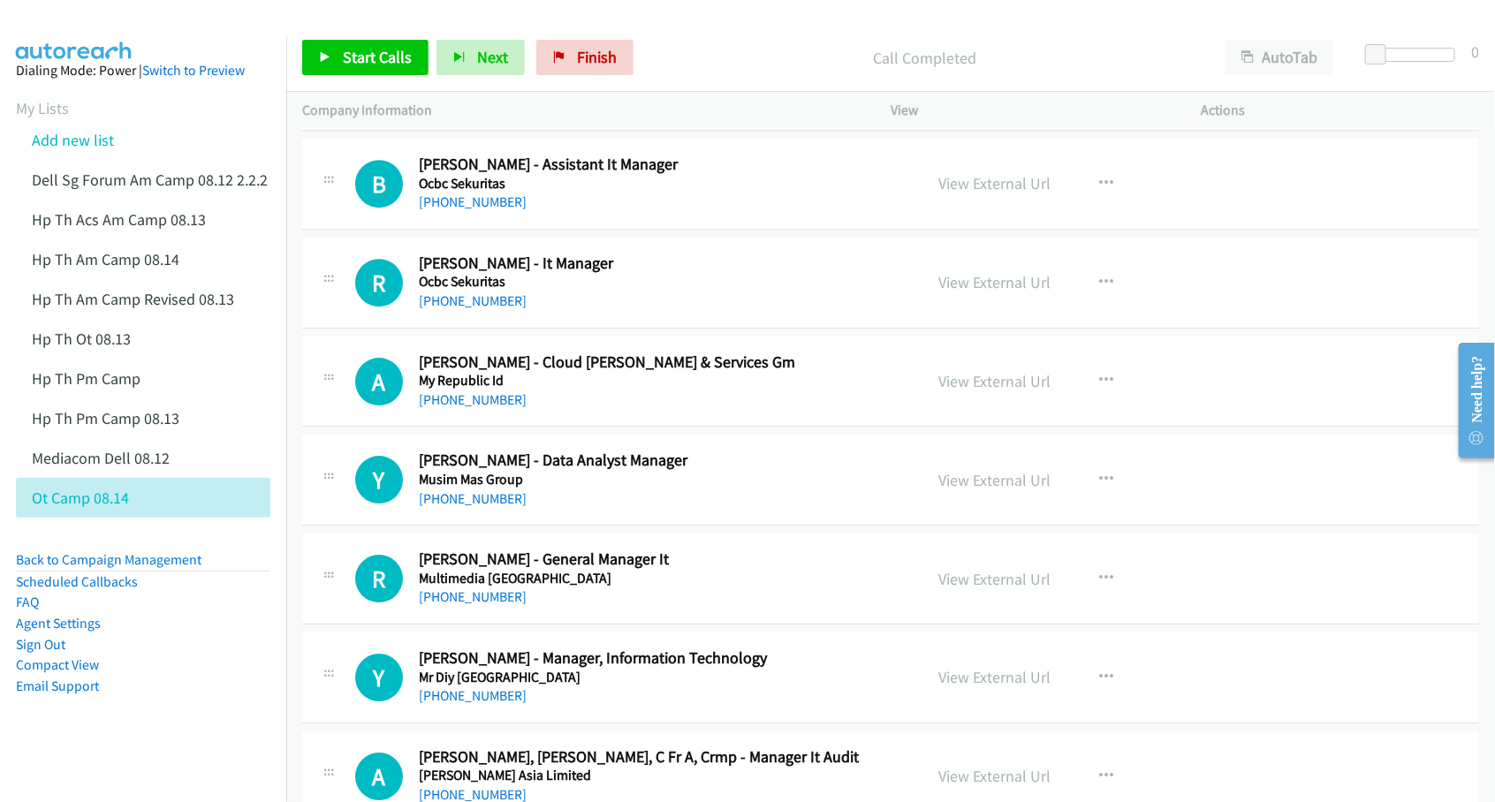
scroll to position [2430, 0]
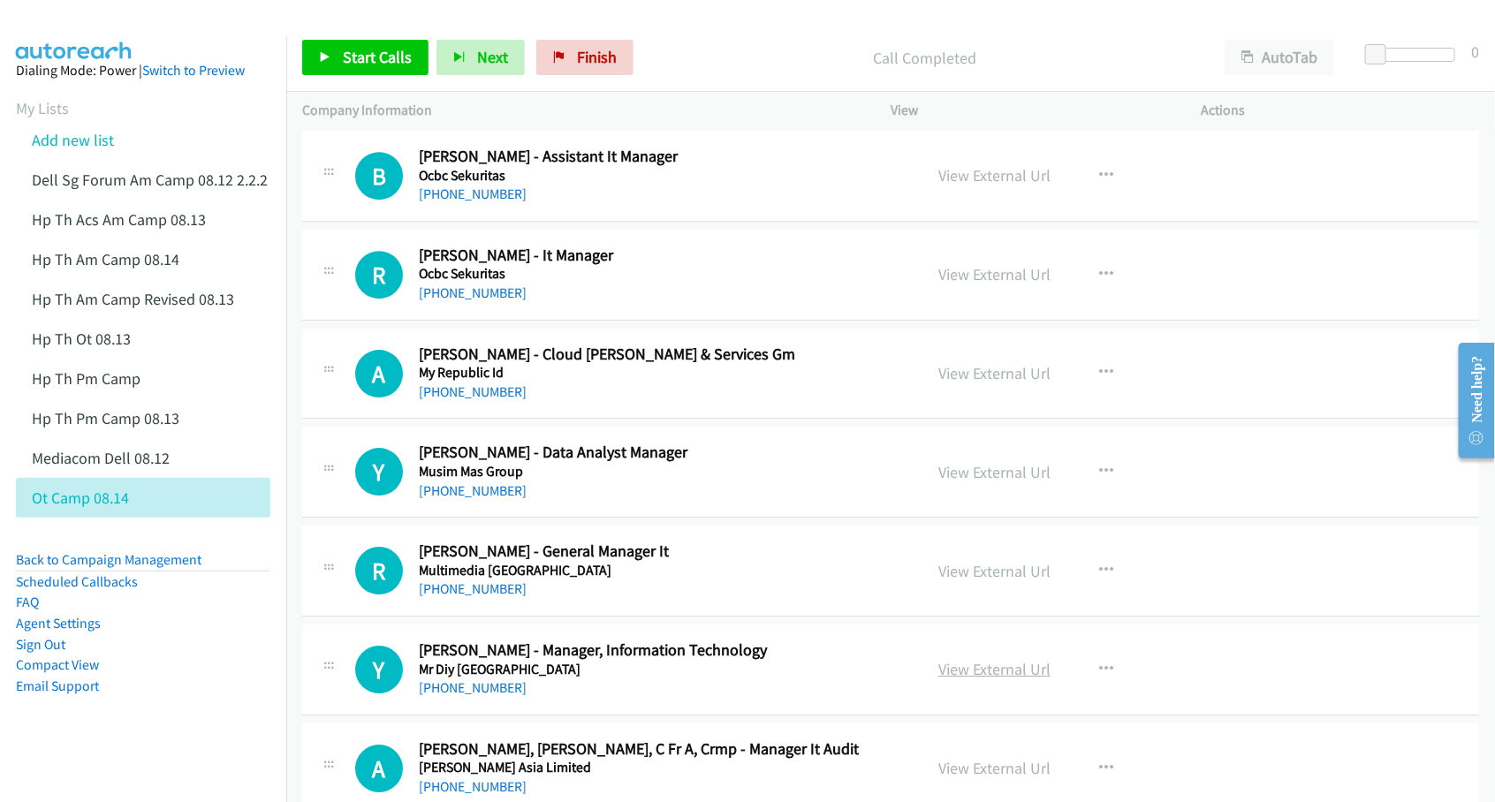
click at [968, 679] on link "View External Url" at bounding box center [994, 669] width 112 height 20
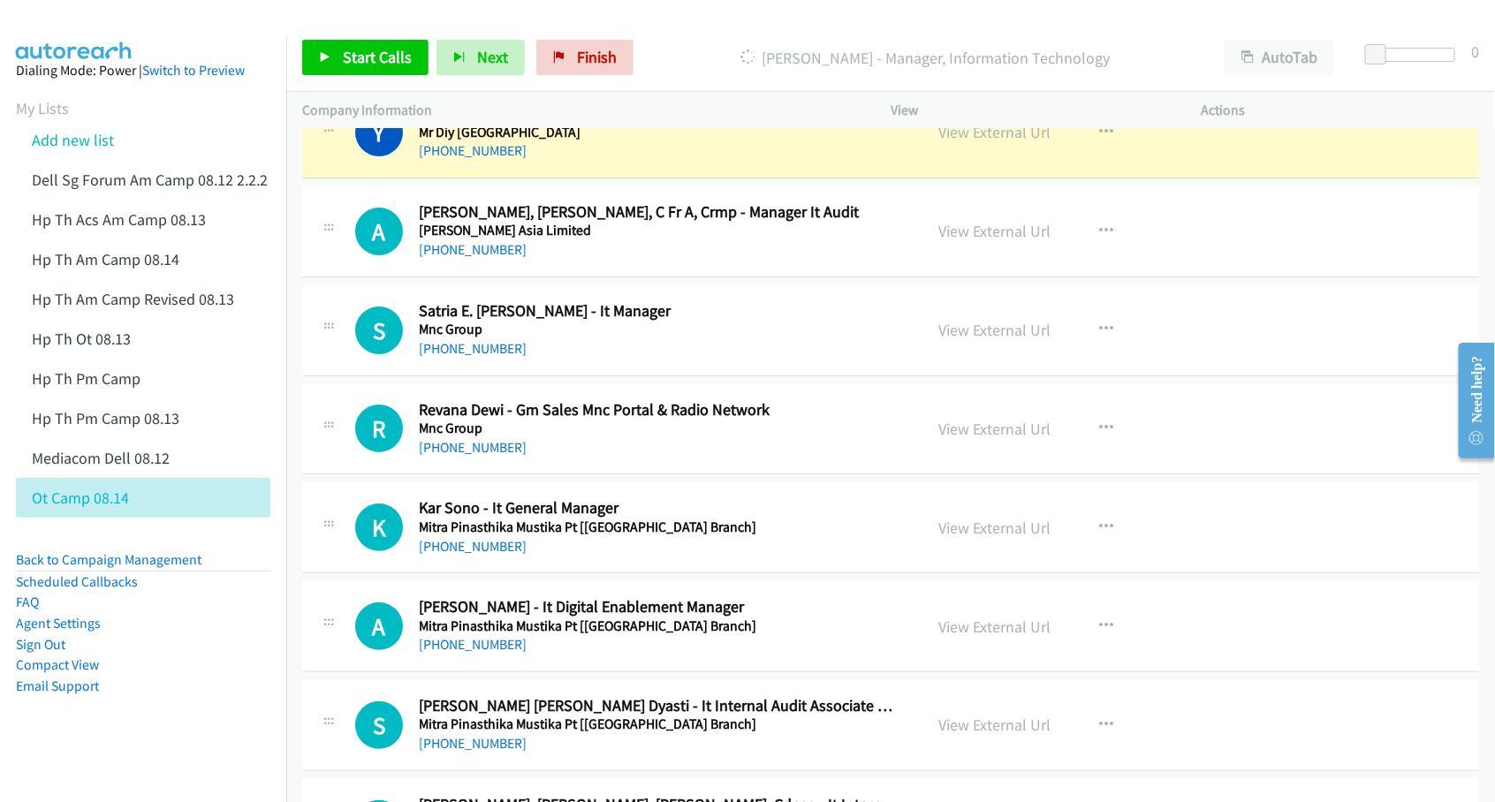
scroll to position [2982, 0]
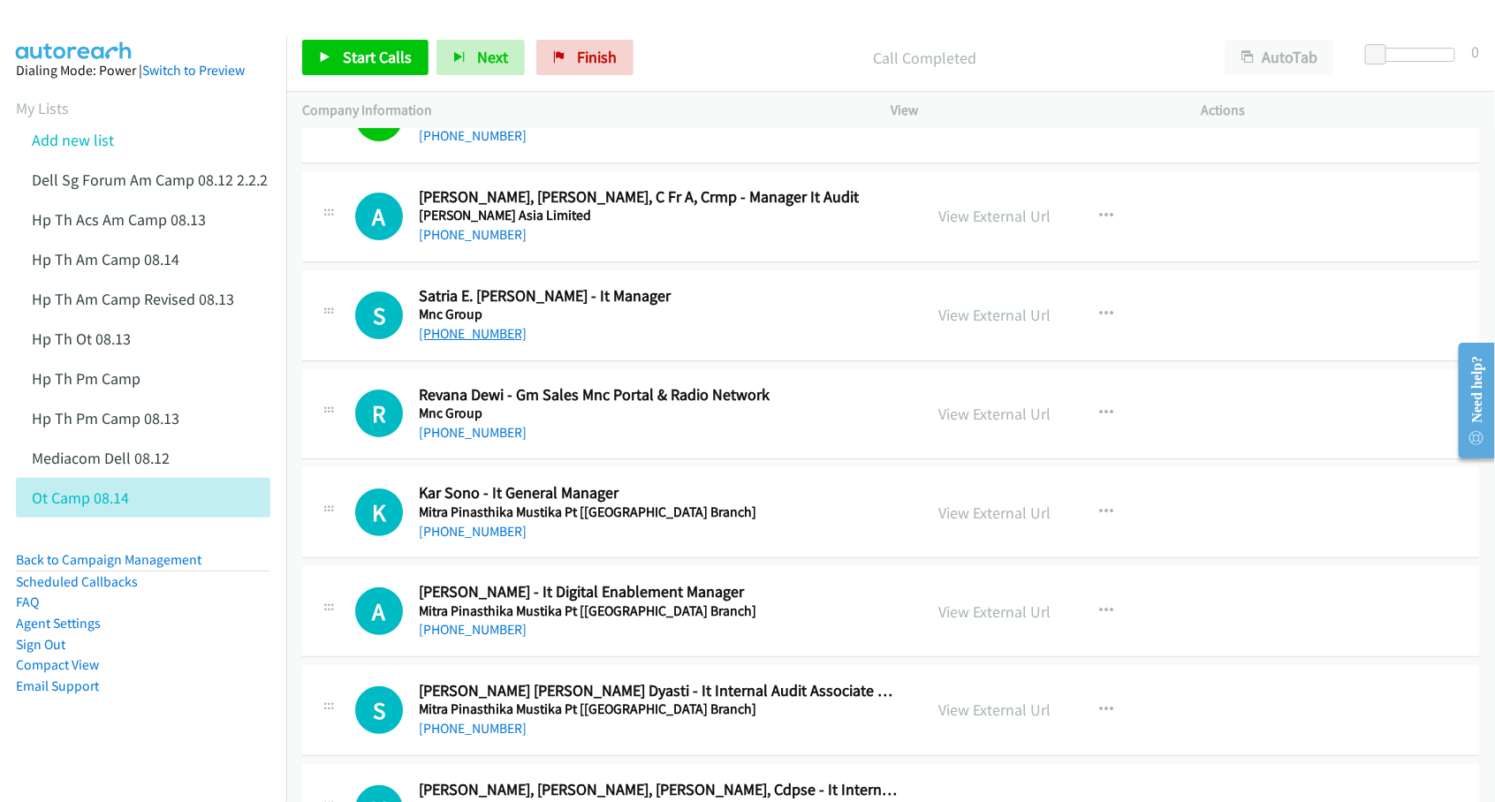
click at [461, 338] on link "+62 822-7209-9826" at bounding box center [473, 333] width 108 height 17
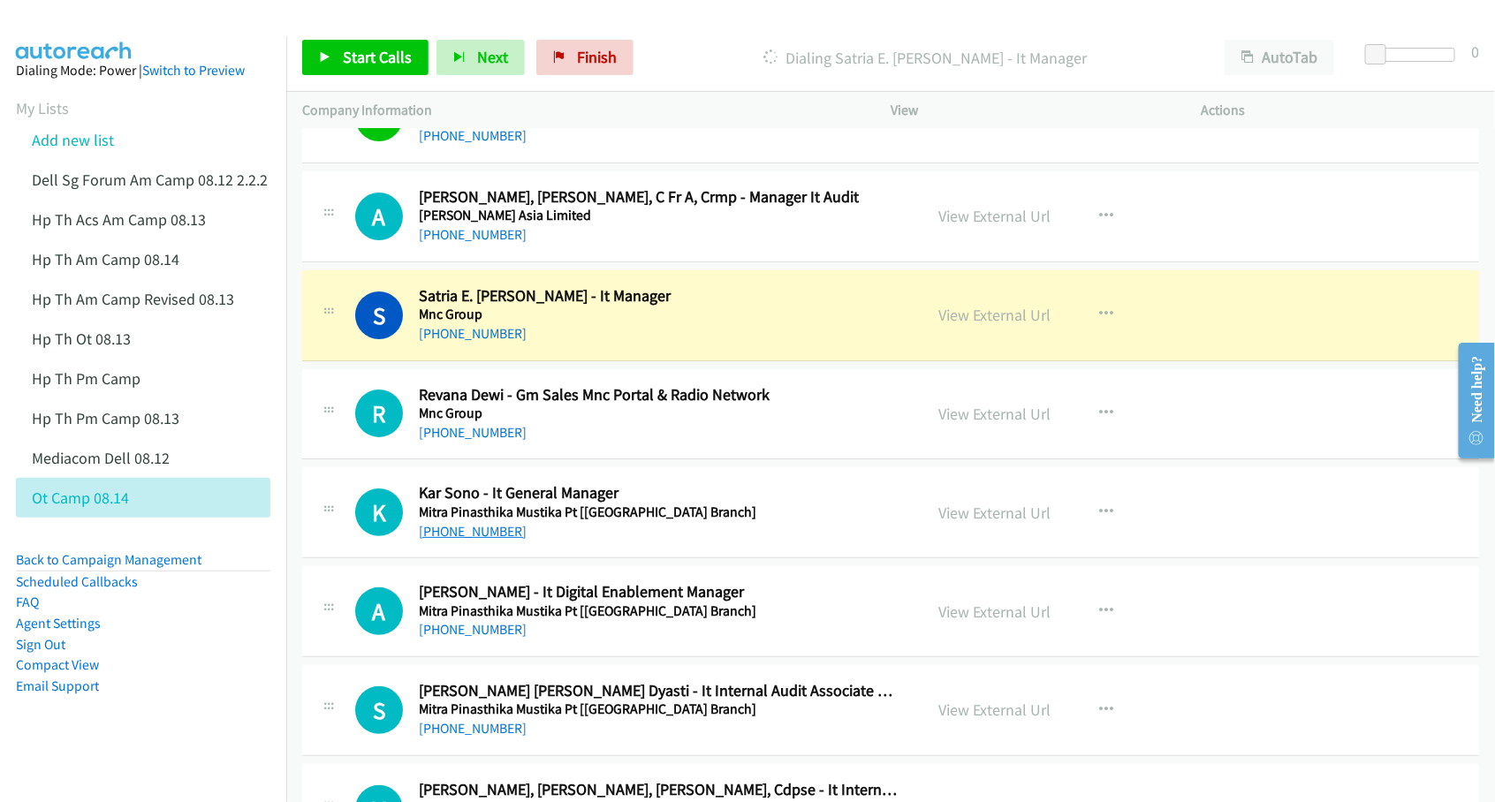
click at [495, 539] on link "+62 815-9260-066" at bounding box center [473, 531] width 108 height 17
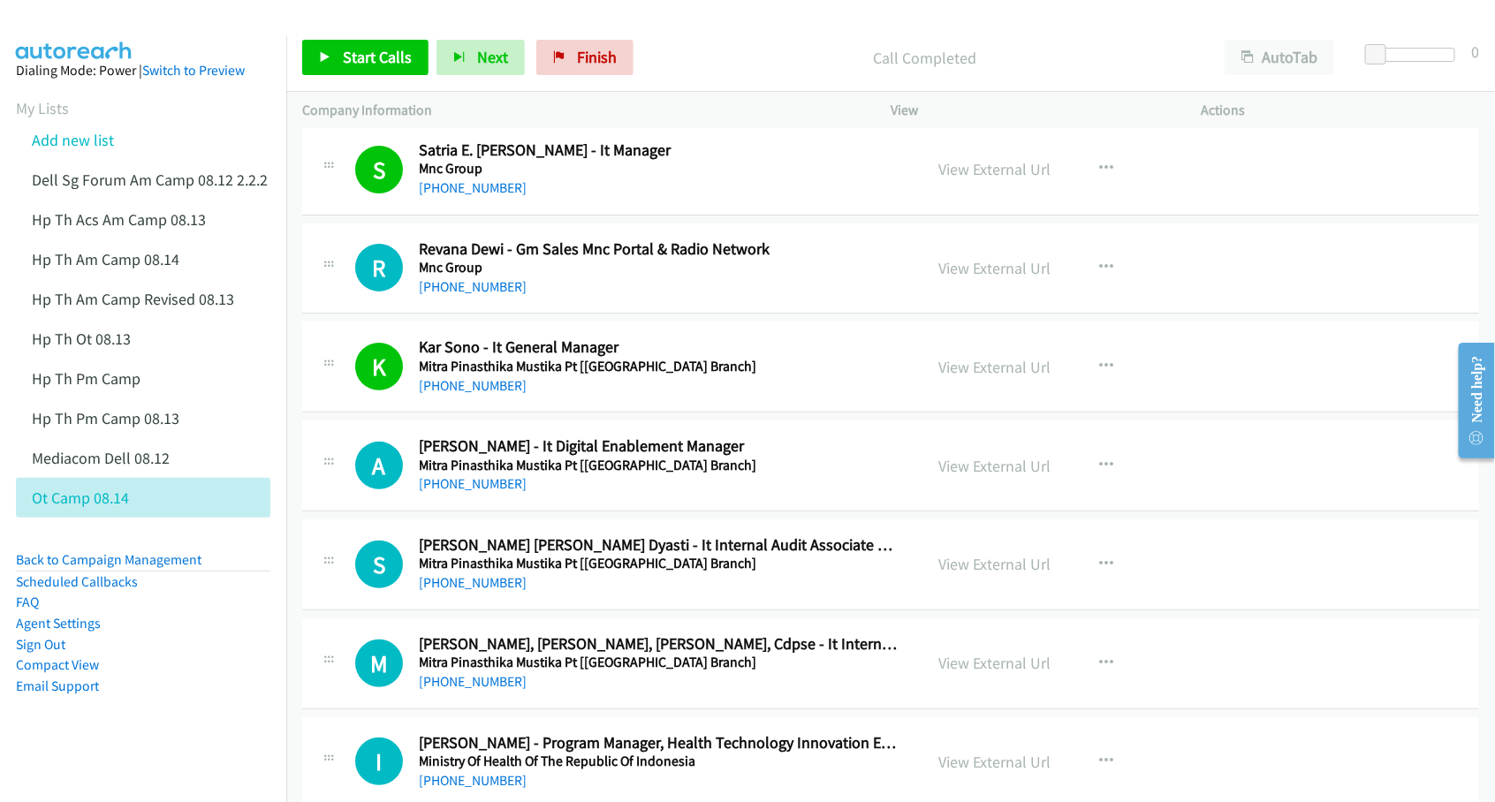
scroll to position [3203, 0]
